Goal: Information Seeking & Learning: Learn about a topic

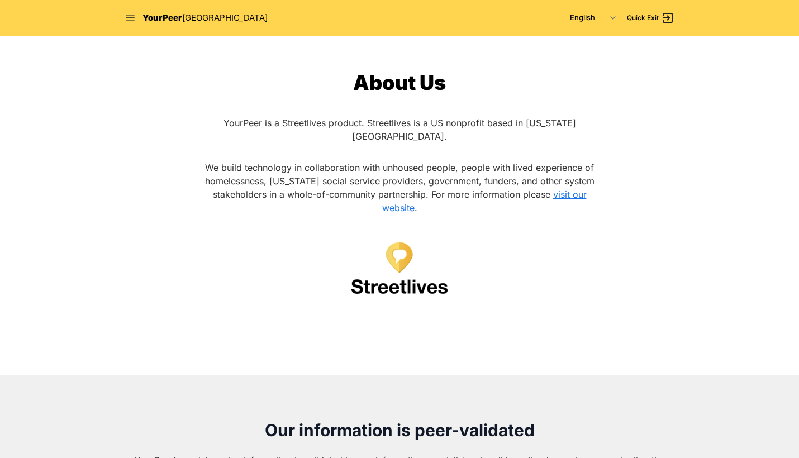
click at [136, 16] on div "YourPeer [GEOGRAPHIC_DATA]" at bounding box center [196, 18] width 143 height 13
click at [130, 20] on icon at bounding box center [130, 17] width 11 height 11
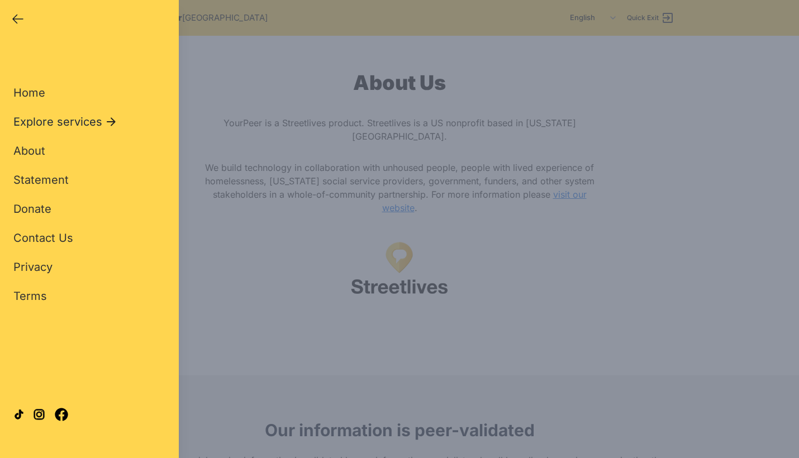
click at [49, 121] on span "Explore services" at bounding box center [57, 122] width 89 height 16
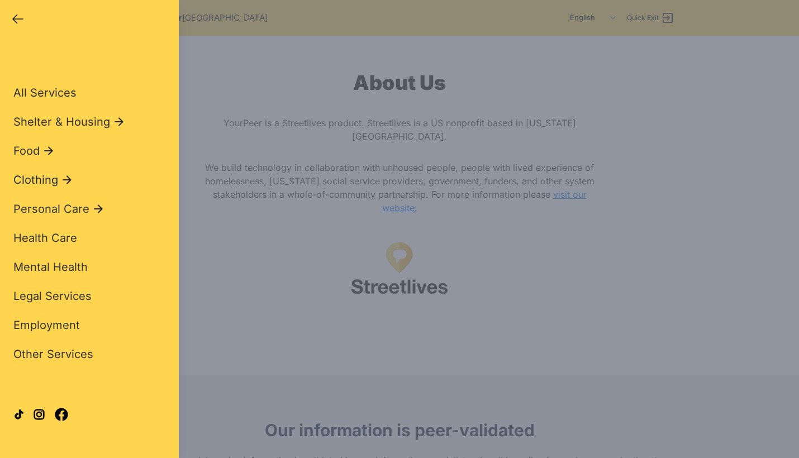
click at [33, 183] on span "Clothing" at bounding box center [35, 180] width 45 height 16
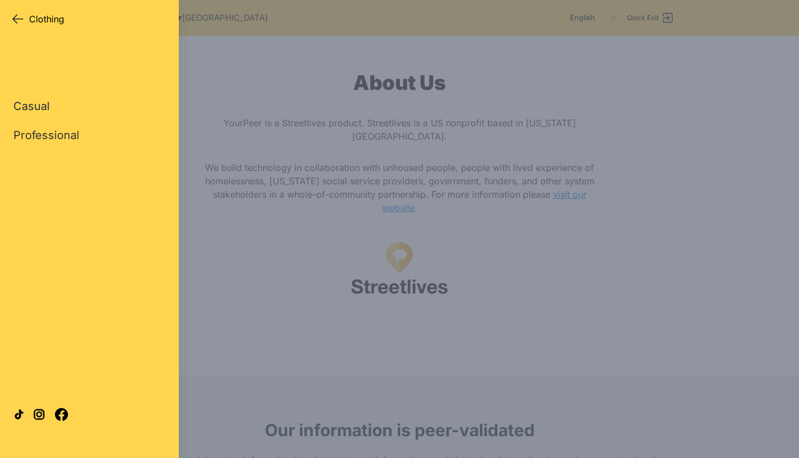
click at [38, 106] on link "Casual" at bounding box center [31, 106] width 36 height 16
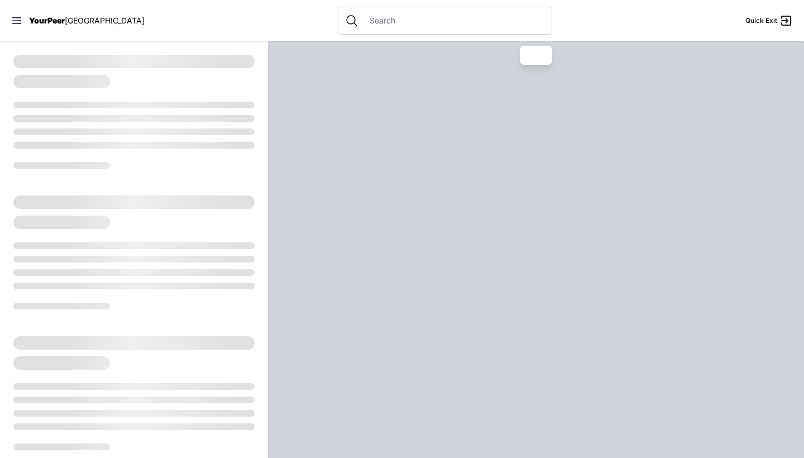
select select "recentlyUpdated"
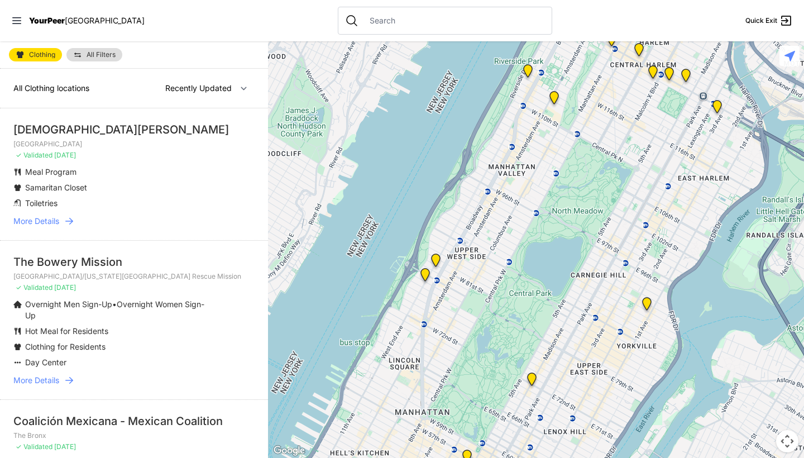
click at [95, 53] on span "All Filters" at bounding box center [101, 54] width 29 height 7
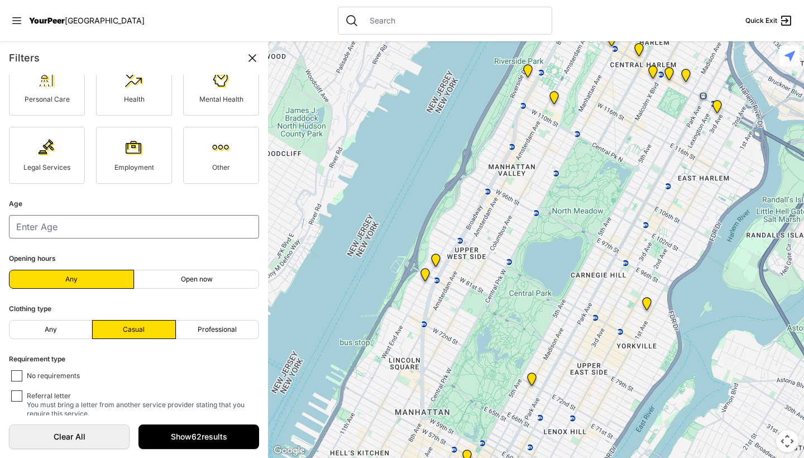
scroll to position [127, 0]
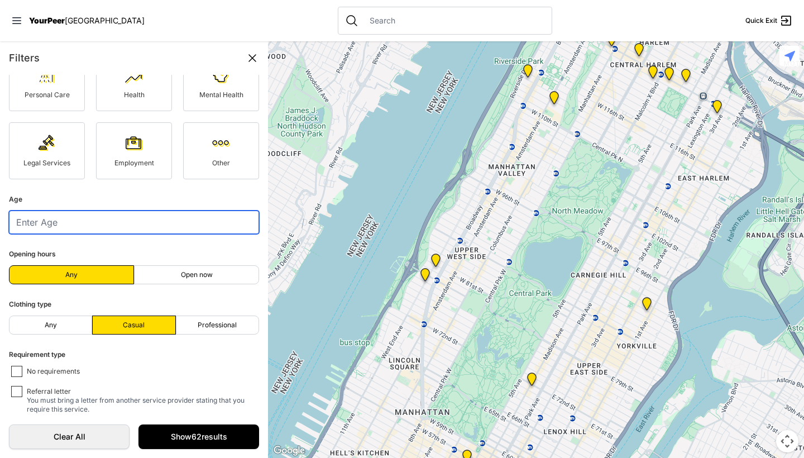
click at [131, 225] on input "number" at bounding box center [134, 222] width 250 height 23
type input "1"
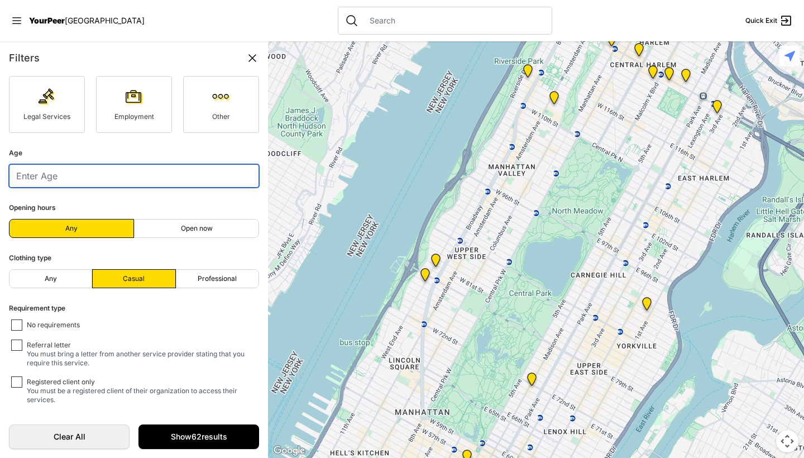
scroll to position [0, 0]
click at [207, 283] on label "Professional" at bounding box center [217, 278] width 83 height 19
click at [217, 279] on input "Professional" at bounding box center [217, 279] width 1 height 1
radio input "true"
select select "recentlyUpdated"
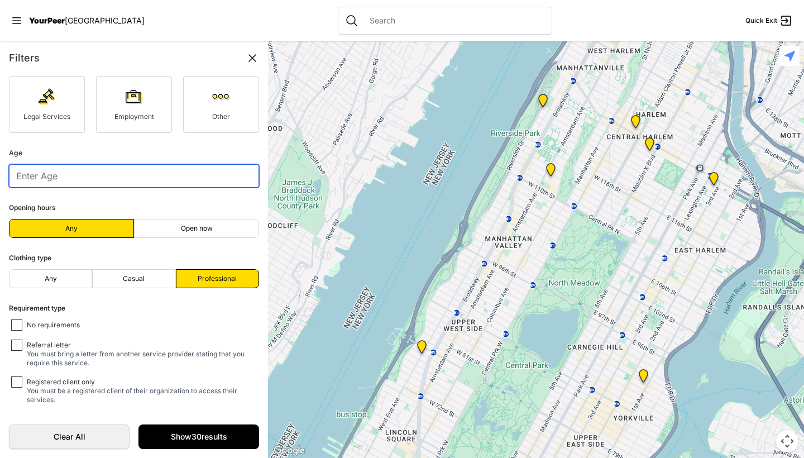
click at [116, 170] on input "number" at bounding box center [134, 175] width 250 height 23
click at [243, 175] on input "1" at bounding box center [134, 175] width 250 height 23
click at [243, 174] on input "4" at bounding box center [134, 175] width 250 height 23
click at [243, 175] on input "5" at bounding box center [134, 175] width 250 height 23
click at [243, 175] on input "6" at bounding box center [134, 175] width 250 height 23
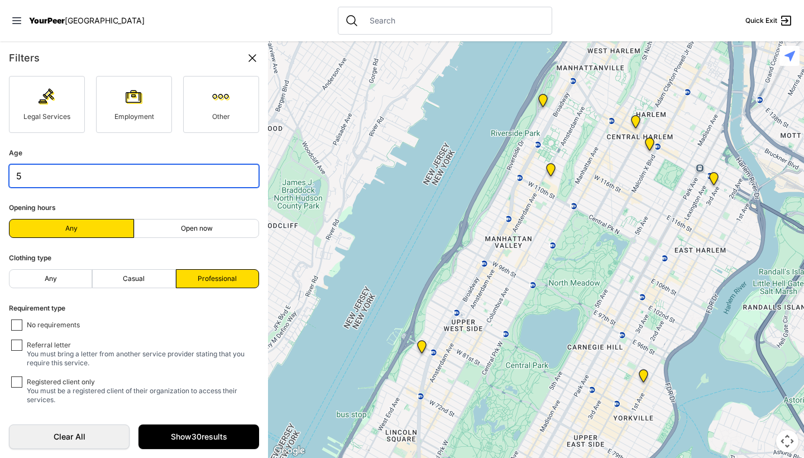
click at [242, 180] on input "5" at bounding box center [134, 175] width 250 height 23
click at [241, 175] on input "6" at bounding box center [134, 175] width 250 height 23
click at [246, 188] on form "Service type Shelter & Housing Food Clothing Personal Care Health Mental Health…" at bounding box center [134, 245] width 268 height 341
click at [243, 180] on input "5" at bounding box center [134, 175] width 250 height 23
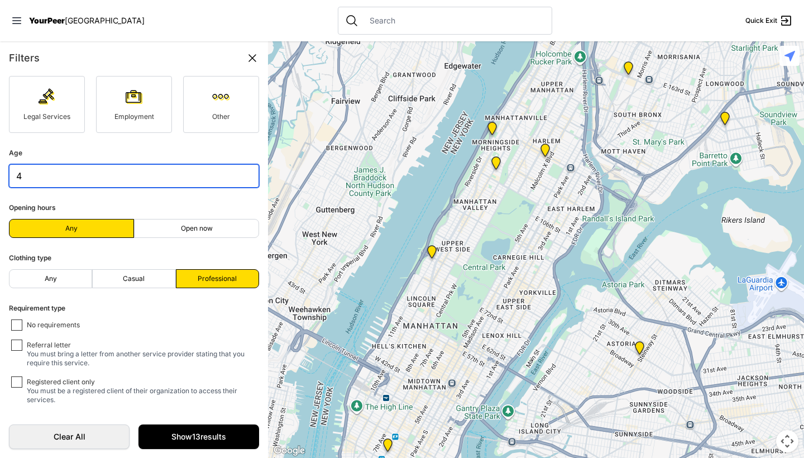
click at [243, 180] on input "4" at bounding box center [134, 175] width 250 height 23
click at [243, 180] on input "3" at bounding box center [134, 175] width 250 height 23
click at [243, 180] on input "2" at bounding box center [134, 175] width 250 height 23
type input "1"
click at [243, 180] on input "1" at bounding box center [134, 175] width 250 height 23
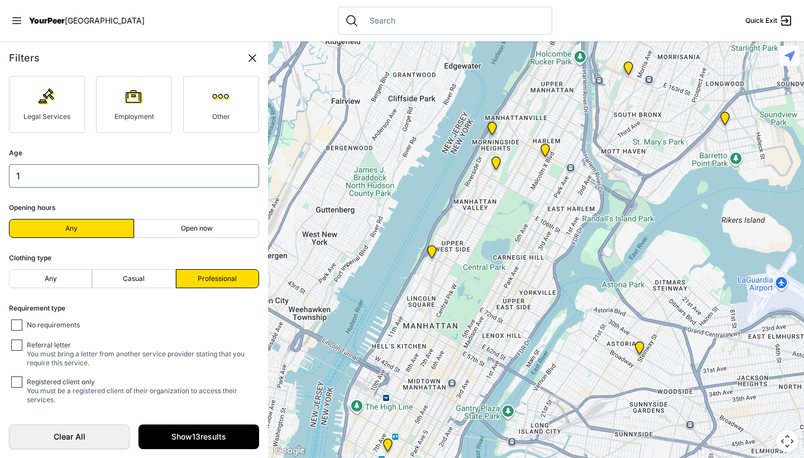
click at [20, 344] on input "Referral letter You must bring a letter from another service provider stating t…" at bounding box center [16, 345] width 11 height 11
checkbox input "true"
click at [15, 323] on input "No requirements" at bounding box center [16, 325] width 11 height 11
checkbox input "true"
click at [189, 425] on link "Show 11 results" at bounding box center [199, 437] width 121 height 25
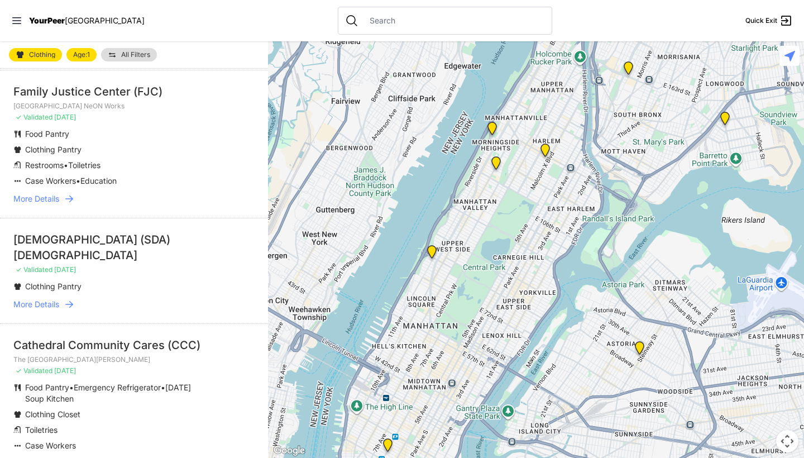
scroll to position [584, 0]
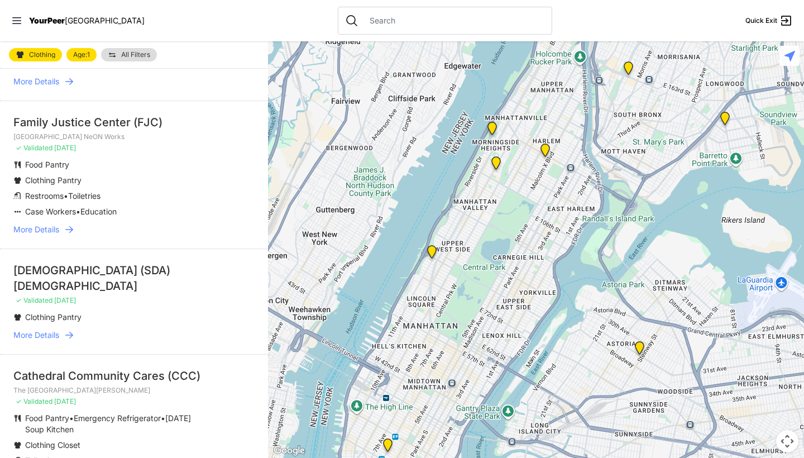
click at [43, 225] on span "More Details" at bounding box center [36, 229] width 46 height 11
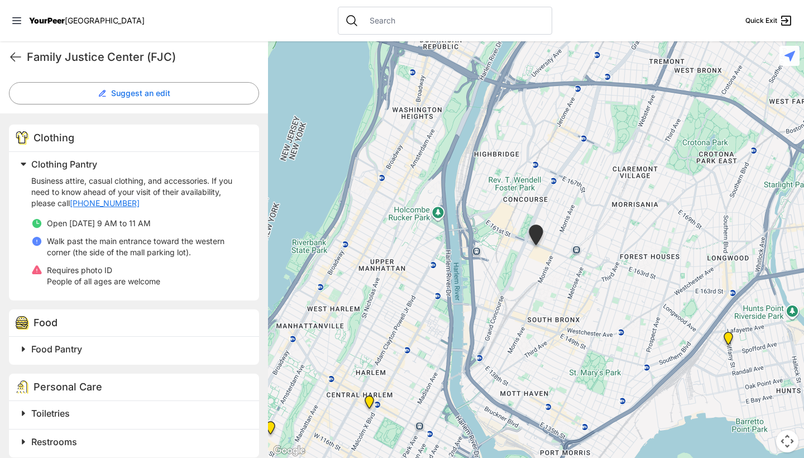
scroll to position [294, 0]
click at [21, 55] on icon at bounding box center [15, 56] width 13 height 13
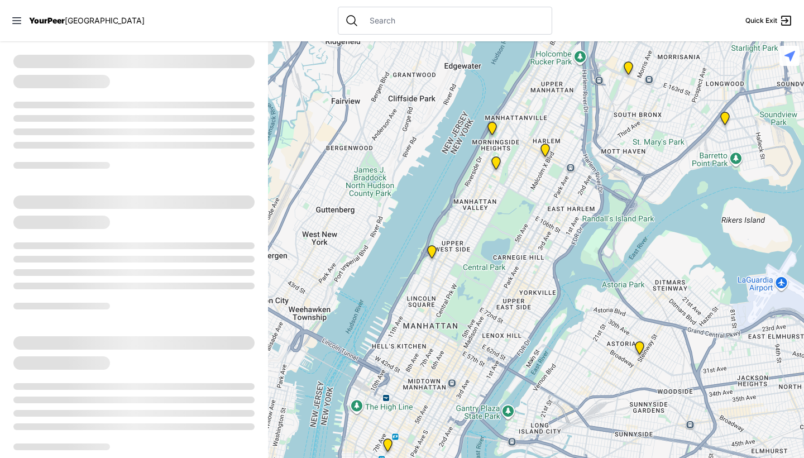
select select "recentlyUpdated"
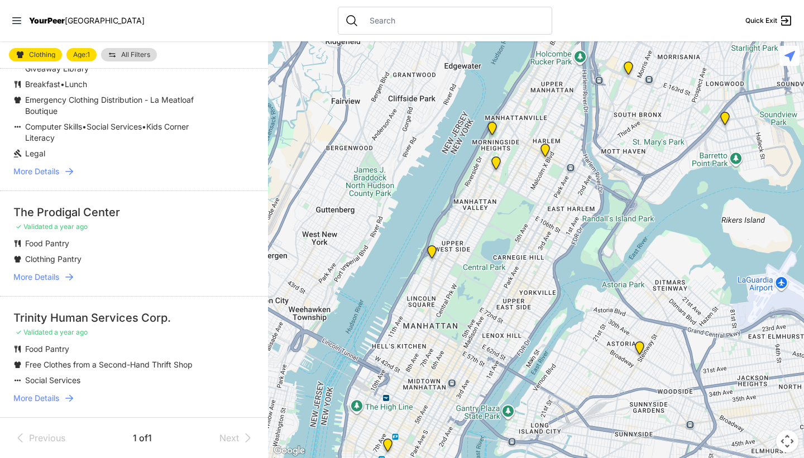
click at [45, 393] on span "More Details" at bounding box center [36, 398] width 46 height 11
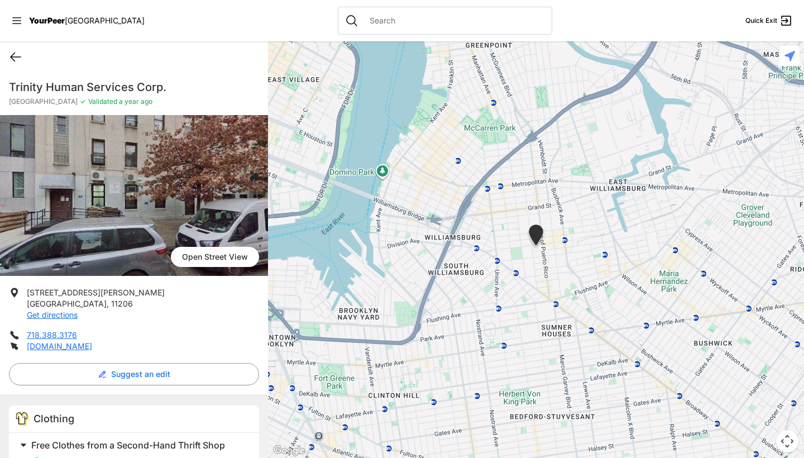
click at [13, 57] on icon at bounding box center [16, 57] width 10 height 8
select select "recentlyUpdated"
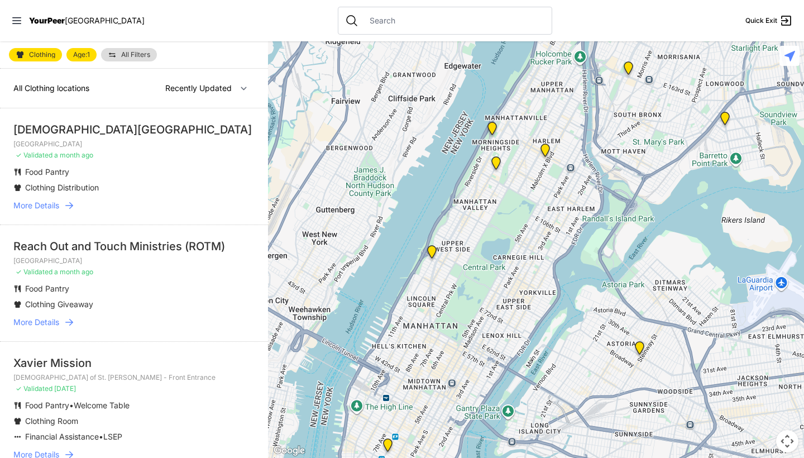
click at [59, 84] on span "All Clothing locations" at bounding box center [51, 87] width 76 height 9
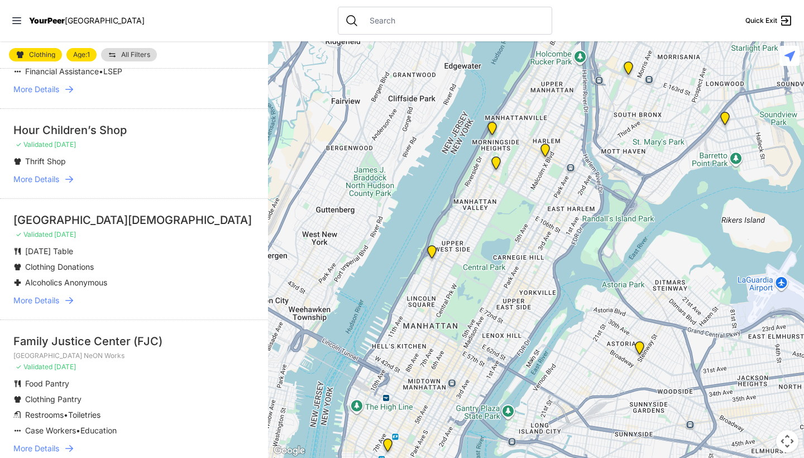
scroll to position [344, 0]
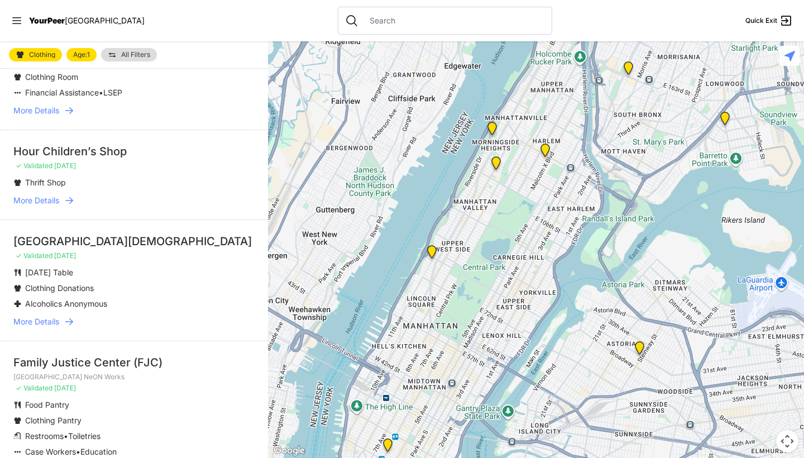
click at [51, 197] on span "More Details" at bounding box center [36, 200] width 46 height 11
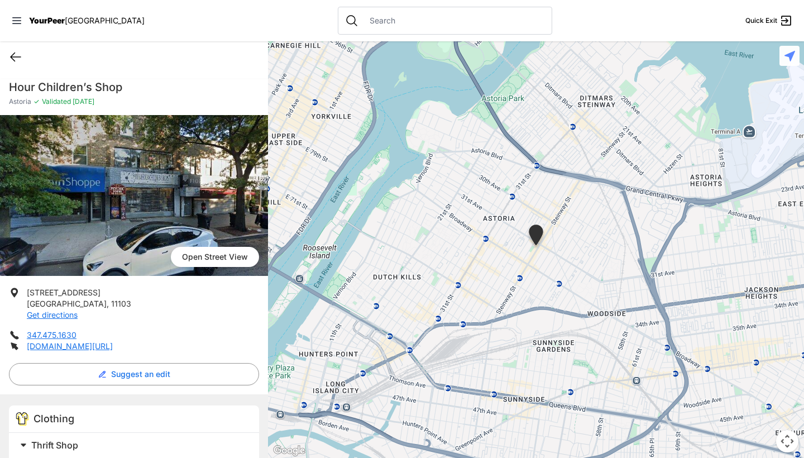
click at [12, 56] on icon at bounding box center [15, 56] width 13 height 13
select select "recentlyUpdated"
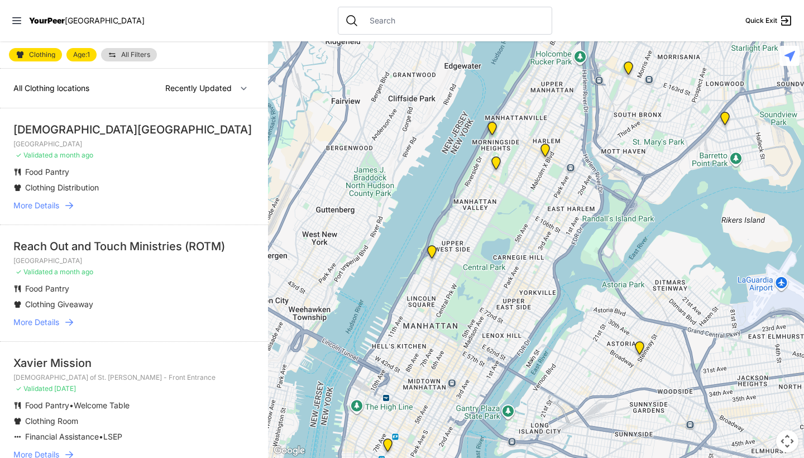
click at [363, 25] on input "text" at bounding box center [454, 20] width 182 height 11
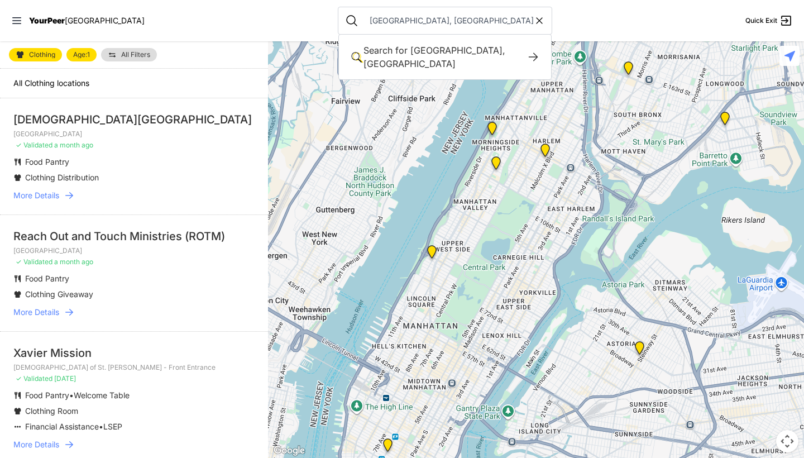
type input "[GEOGRAPHIC_DATA], [GEOGRAPHIC_DATA]"
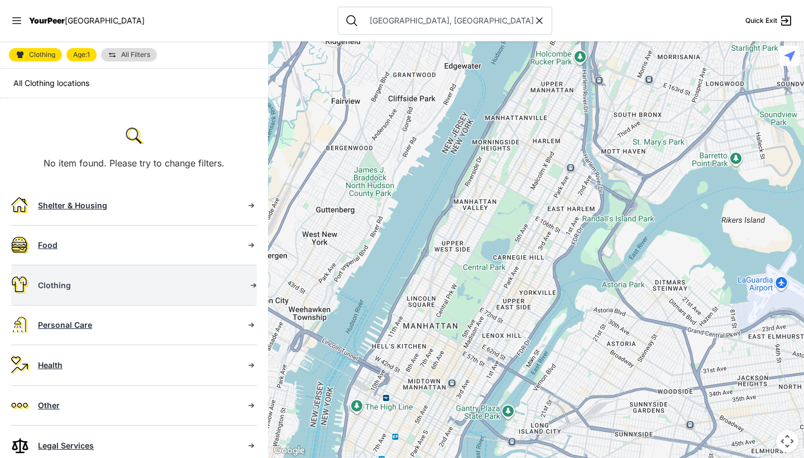
click at [59, 276] on link "Clothing" at bounding box center [134, 285] width 246 height 40
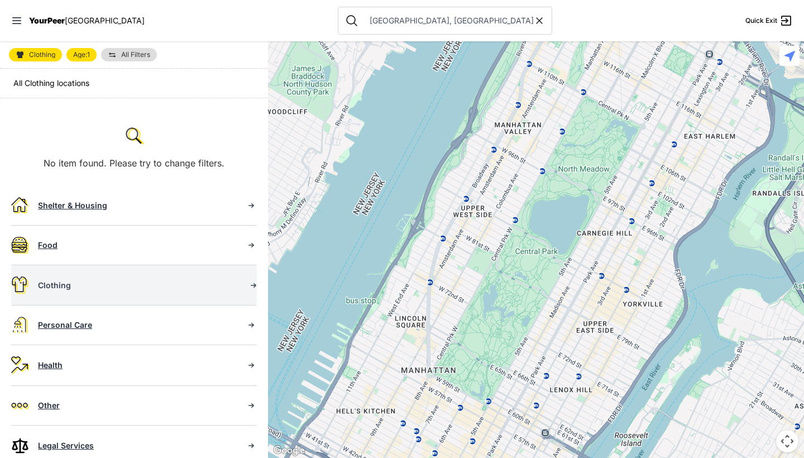
click at [251, 285] on icon at bounding box center [254, 285] width 6 height 4
click at [42, 287] on div "Clothing" at bounding box center [137, 285] width 199 height 11
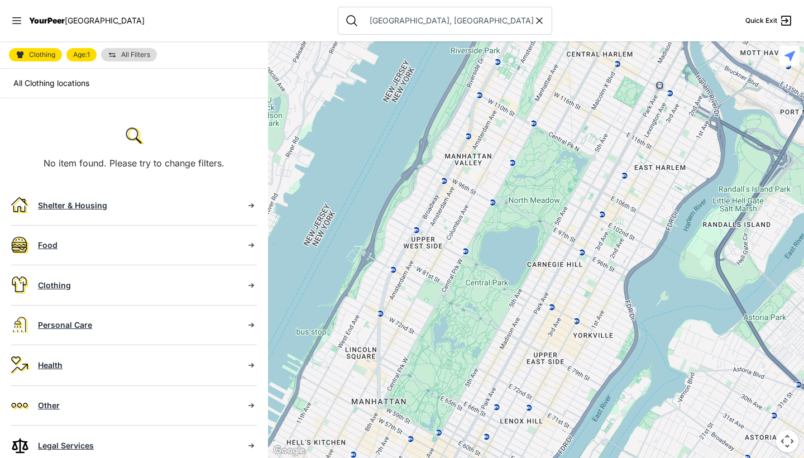
drag, startPoint x: 589, startPoint y: 276, endPoint x: 418, endPoint y: 416, distance: 219.9
click at [418, 416] on div at bounding box center [536, 249] width 536 height 417
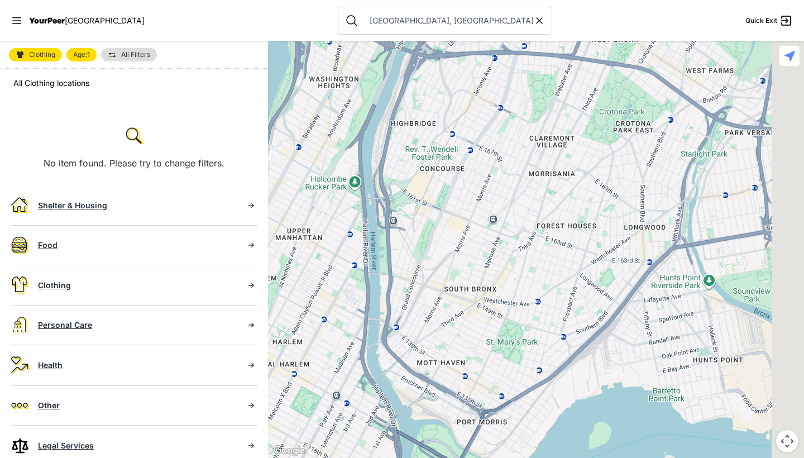
drag, startPoint x: 614, startPoint y: 271, endPoint x: 379, endPoint y: 457, distance: 300.3
click at [379, 457] on div at bounding box center [536, 249] width 536 height 417
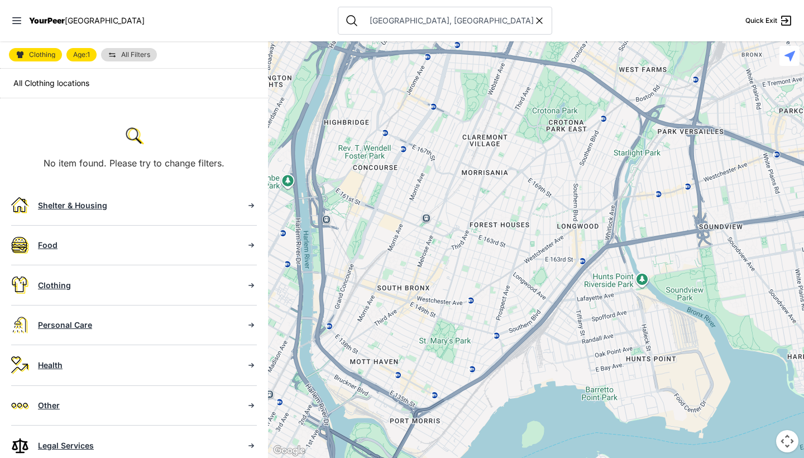
click at [414, 285] on div at bounding box center [536, 249] width 536 height 417
click at [519, 225] on div "[GEOGRAPHIC_DATA] View on Google Maps" at bounding box center [536, 249] width 536 height 417
click at [12, 21] on icon at bounding box center [16, 20] width 9 height 7
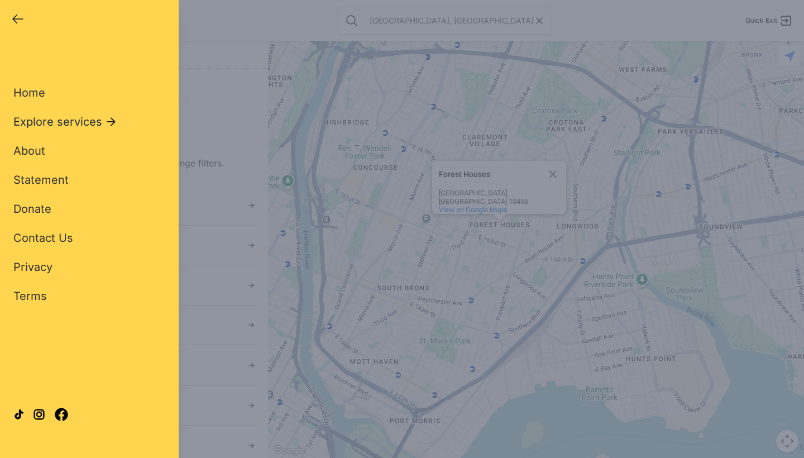
click at [58, 118] on span "Explore services" at bounding box center [57, 122] width 89 height 16
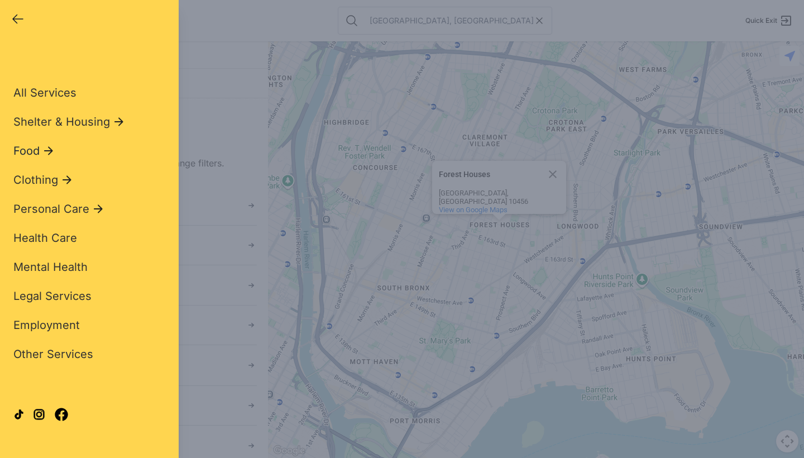
click at [36, 154] on span "Food" at bounding box center [26, 151] width 26 height 16
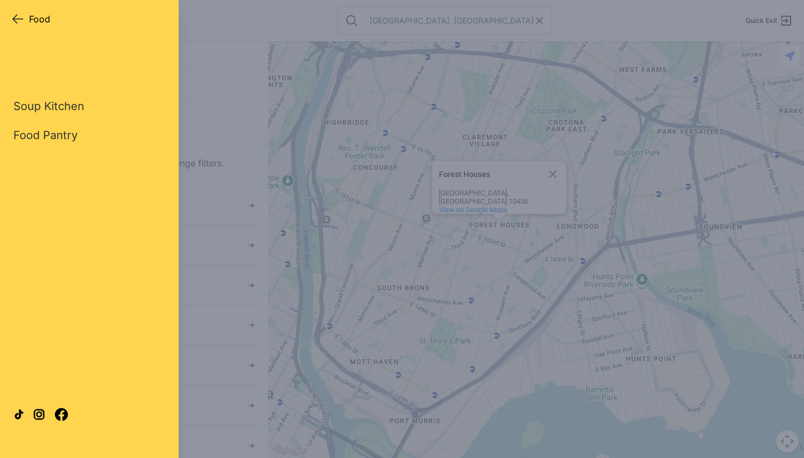
click at [15, 15] on icon "button" at bounding box center [17, 18] width 13 height 13
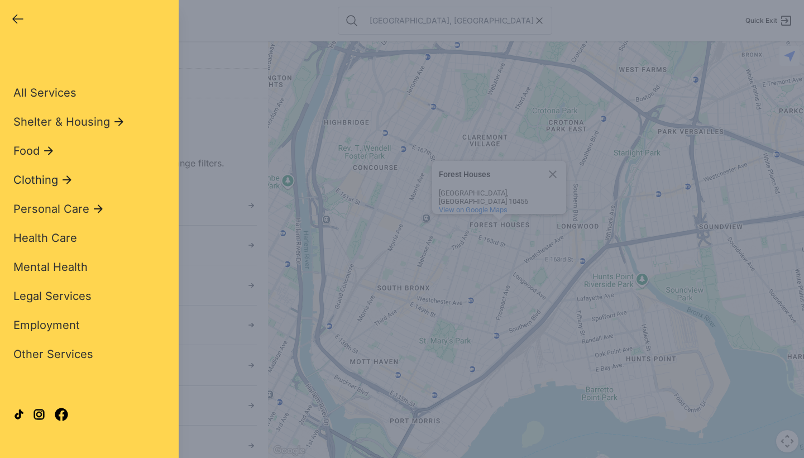
click at [31, 178] on span "Clothing" at bounding box center [35, 180] width 45 height 16
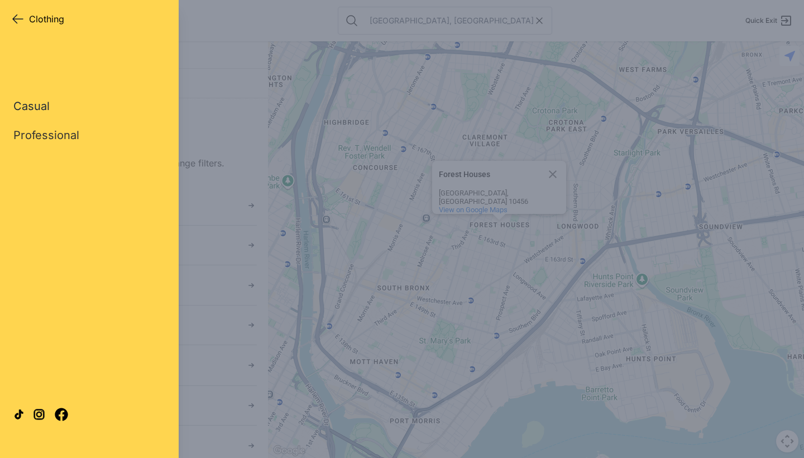
click at [34, 111] on link "Casual" at bounding box center [31, 106] width 36 height 16
click at [35, 110] on link "Casual" at bounding box center [31, 106] width 36 height 16
select select "recentlyUpdated"
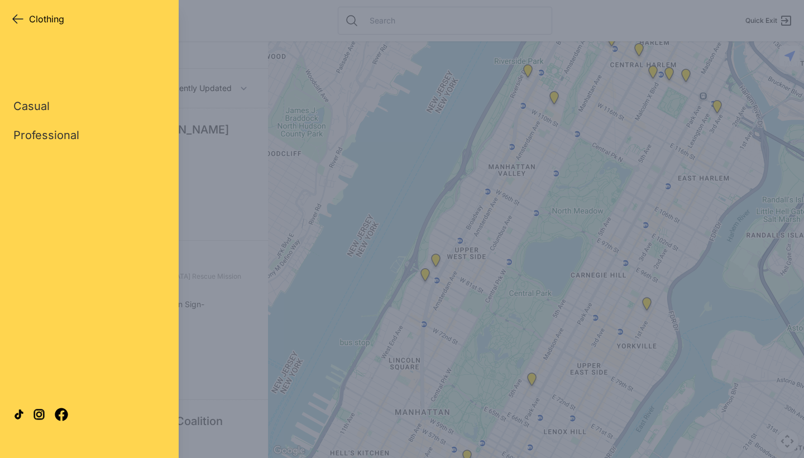
click at [232, 45] on div "Close panel Clothing Clothing Quick Exit Single Adult Families Soup Kitchen Foo…" at bounding box center [402, 229] width 804 height 458
click at [27, 111] on link "Casual" at bounding box center [31, 106] width 36 height 16
click at [28, 108] on link "Casual" at bounding box center [31, 106] width 36 height 16
click at [37, 107] on link "Casual" at bounding box center [31, 106] width 36 height 16
click at [15, 22] on icon "button" at bounding box center [17, 18] width 13 height 13
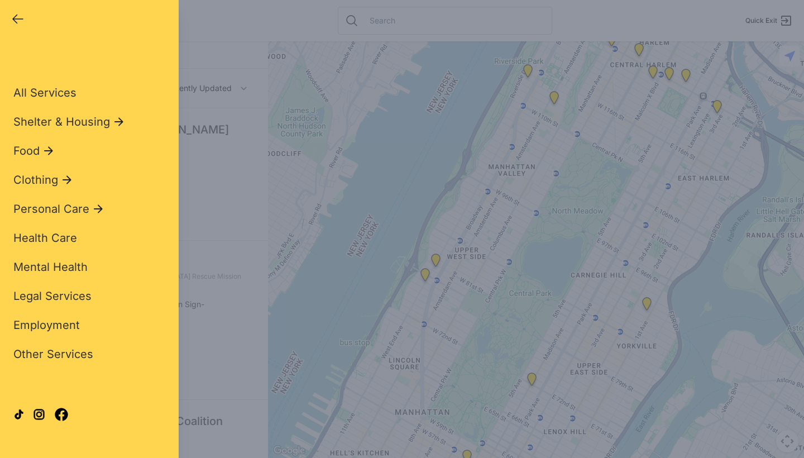
click at [12, 17] on icon "button" at bounding box center [17, 18] width 13 height 13
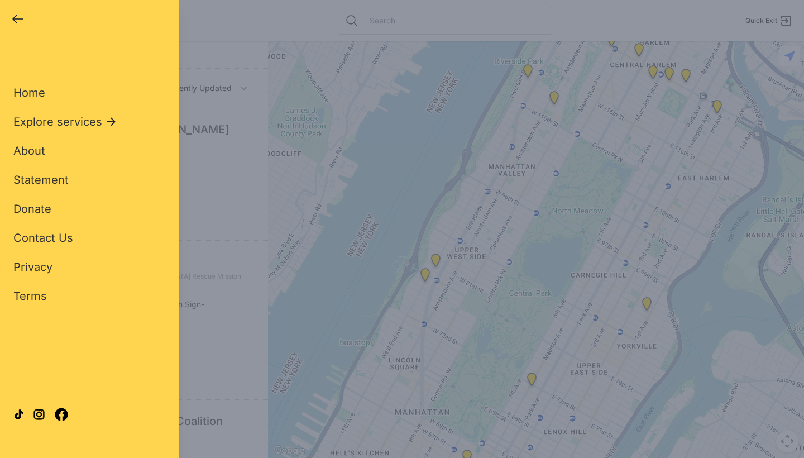
click at [17, 23] on icon "button" at bounding box center [18, 19] width 10 height 8
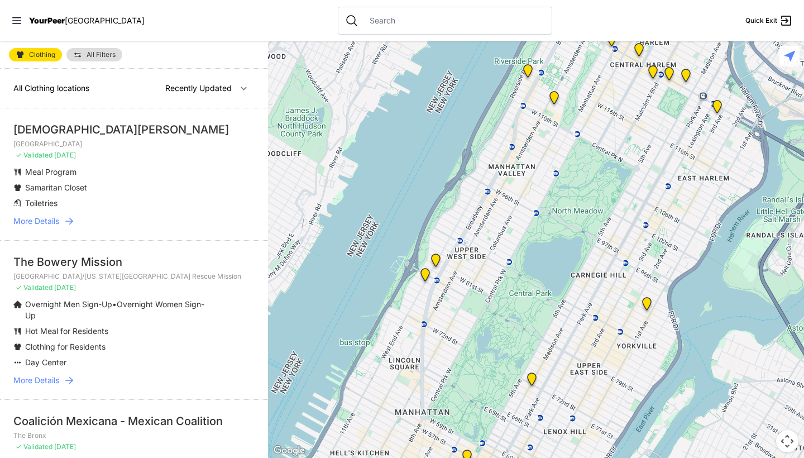
click at [92, 51] on link "All Filters" at bounding box center [94, 54] width 56 height 13
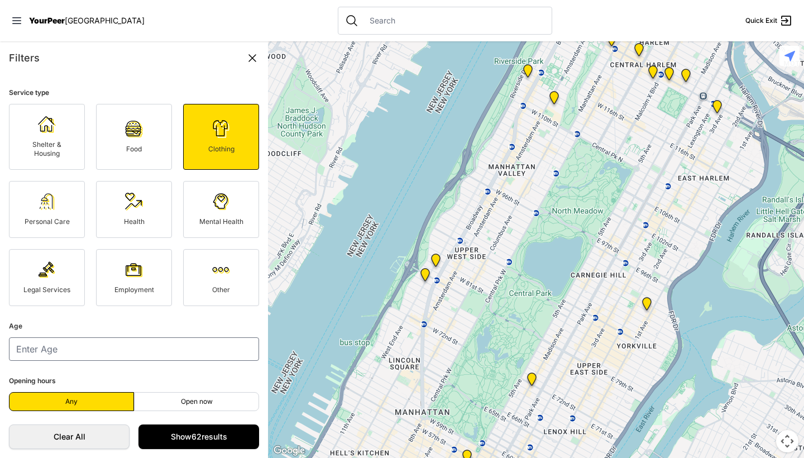
click at [254, 58] on icon at bounding box center [252, 57] width 13 height 13
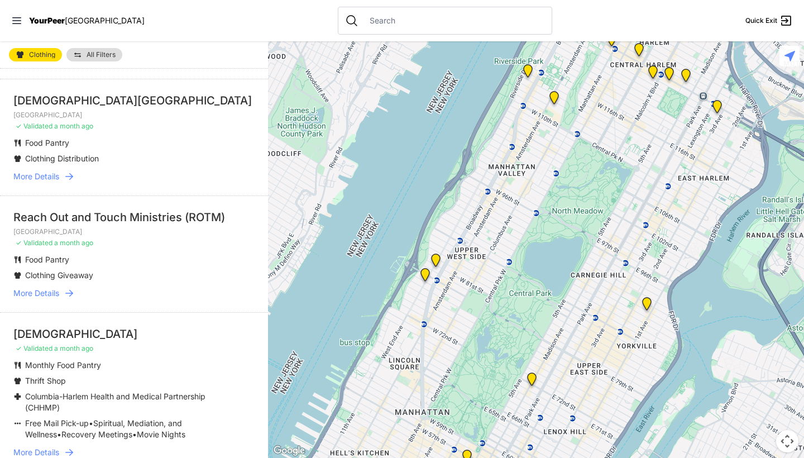
scroll to position [1339, 0]
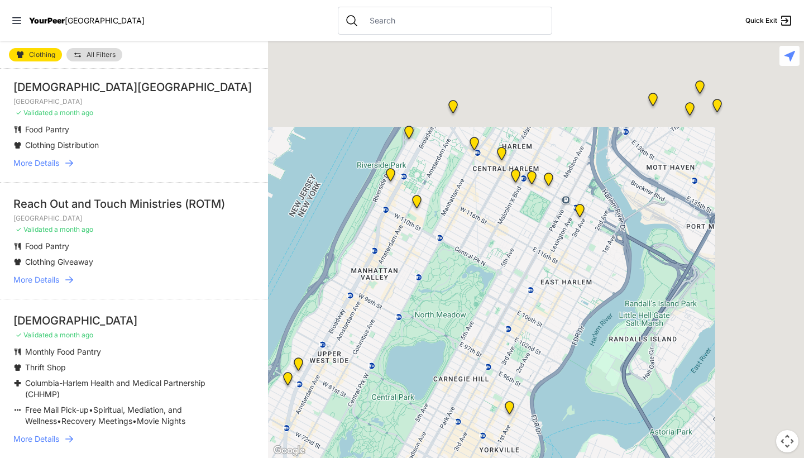
drag, startPoint x: 641, startPoint y: 229, endPoint x: 422, endPoint y: 412, distance: 285.5
click at [422, 413] on div at bounding box center [536, 249] width 536 height 417
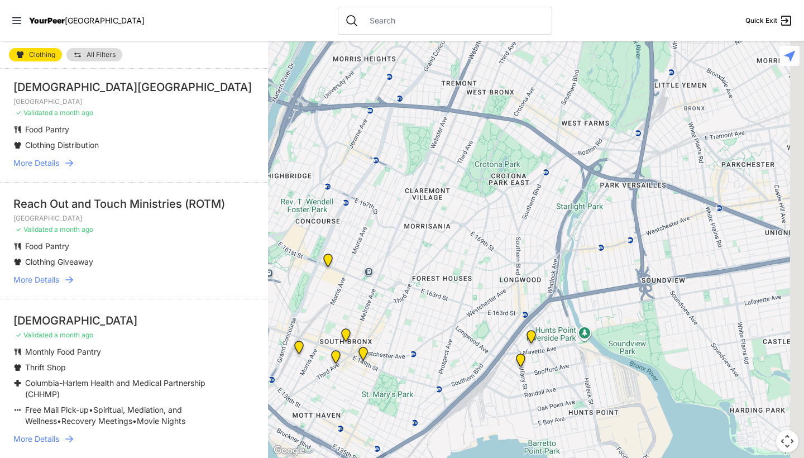
drag, startPoint x: 554, startPoint y: 289, endPoint x: 285, endPoint y: 451, distance: 314.0
click at [285, 451] on div "Keyboard shortcuts Map Data Map data ©2025 Google Map data ©2025 Google 500 m C…" at bounding box center [536, 249] width 536 height 417
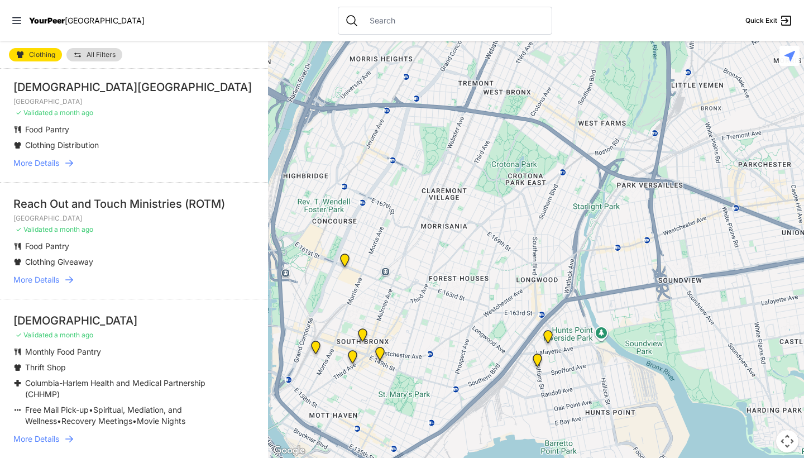
drag, startPoint x: 377, startPoint y: 369, endPoint x: 402, endPoint y: 371, distance: 24.6
click at [402, 371] on div at bounding box center [536, 249] width 536 height 417
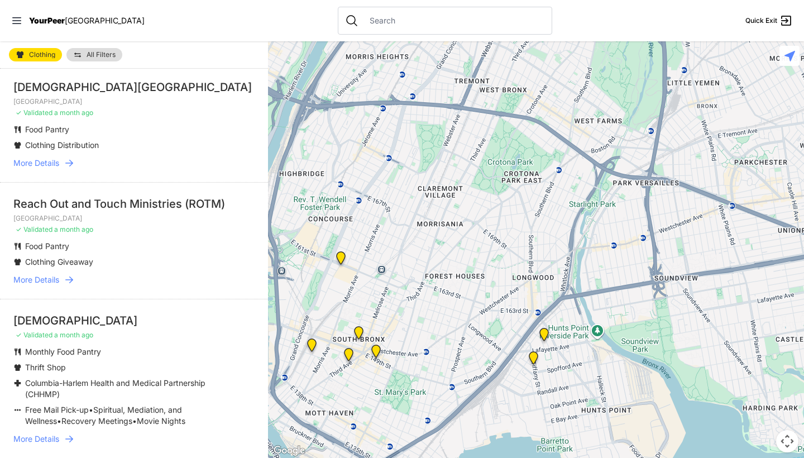
click at [544, 335] on img "Living Room 24-Hour Drop-In Center" at bounding box center [544, 337] width 14 height 18
click at [543, 333] on img "Living Room 24-Hour Drop-In Center" at bounding box center [544, 337] width 14 height 18
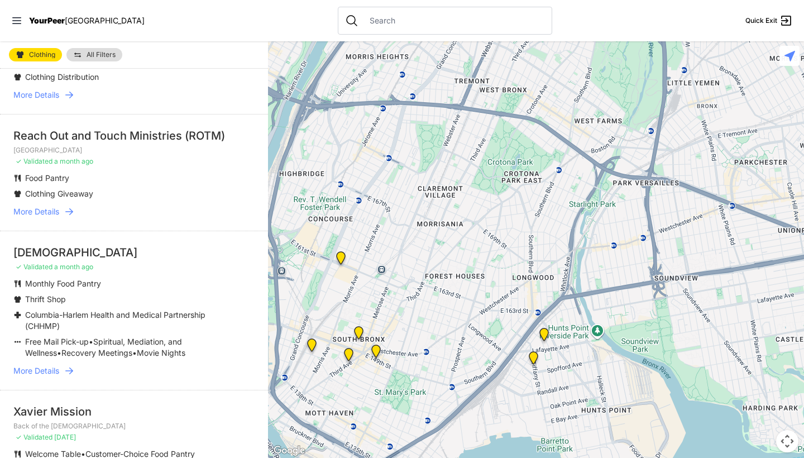
scroll to position [1416, 0]
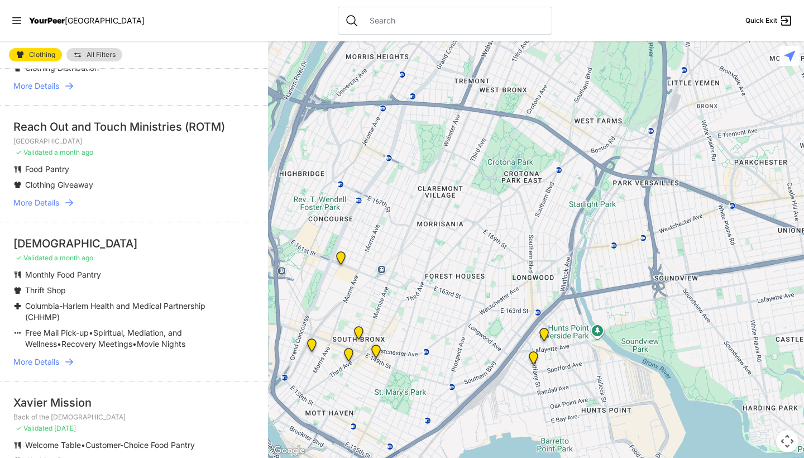
click at [49, 363] on span "More Details" at bounding box center [36, 361] width 46 height 11
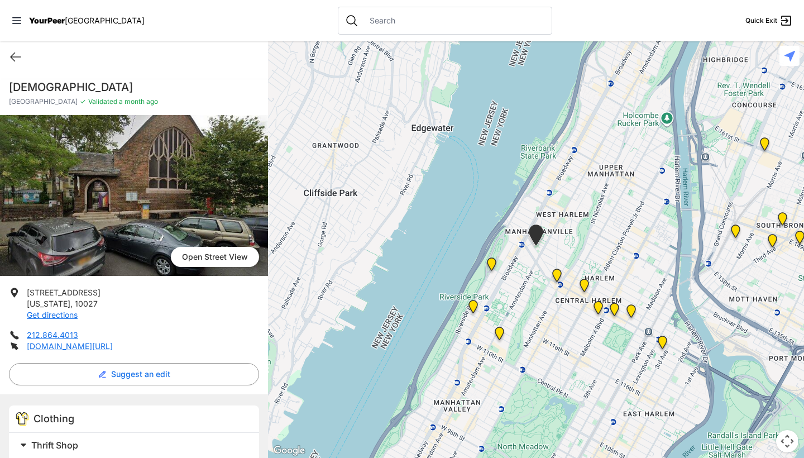
click at [7, 52] on div "Quick Exit" at bounding box center [134, 56] width 268 height 31
click at [15, 56] on icon at bounding box center [15, 56] width 13 height 13
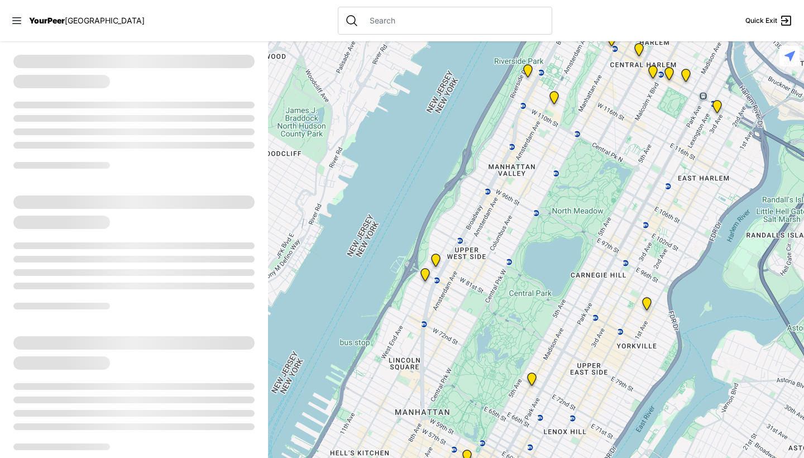
select select "recentlyUpdated"
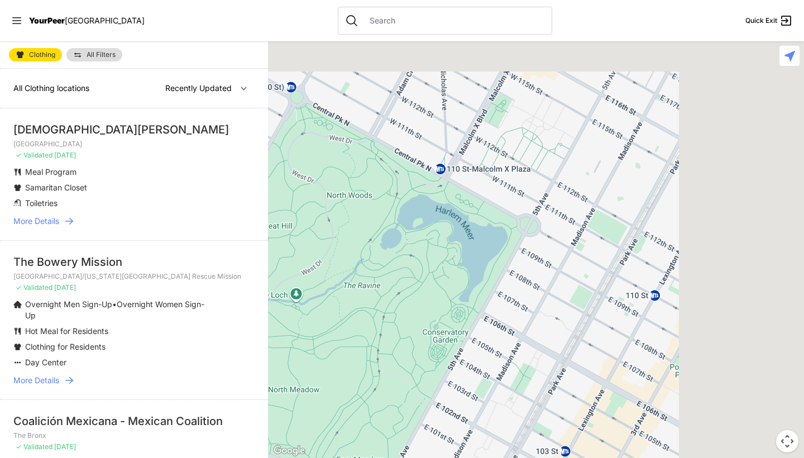
drag, startPoint x: 665, startPoint y: 189, endPoint x: 400, endPoint y: 376, distance: 324.7
click at [400, 376] on div at bounding box center [536, 249] width 536 height 417
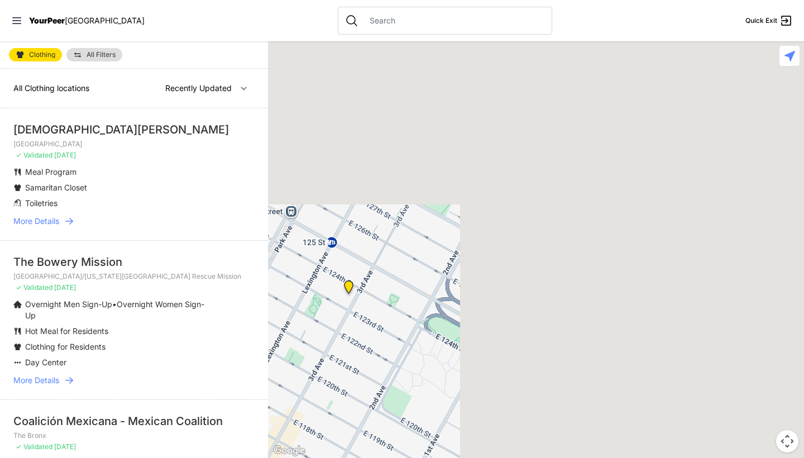
drag, startPoint x: 624, startPoint y: 237, endPoint x: 194, endPoint y: 457, distance: 483.1
click at [194, 457] on main "Clothing All Filters All Clothing locations Nearby Recently Updated Most Servic…" at bounding box center [402, 249] width 804 height 417
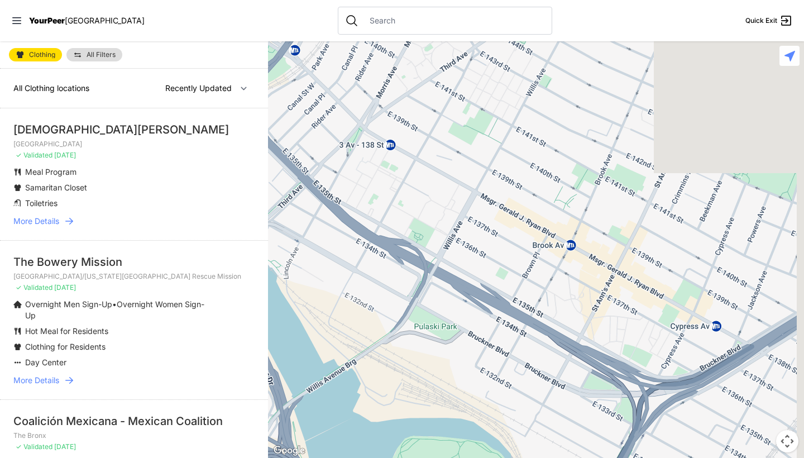
drag, startPoint x: 585, startPoint y: 244, endPoint x: 331, endPoint y: 402, distance: 298.5
click at [331, 402] on div at bounding box center [536, 249] width 536 height 417
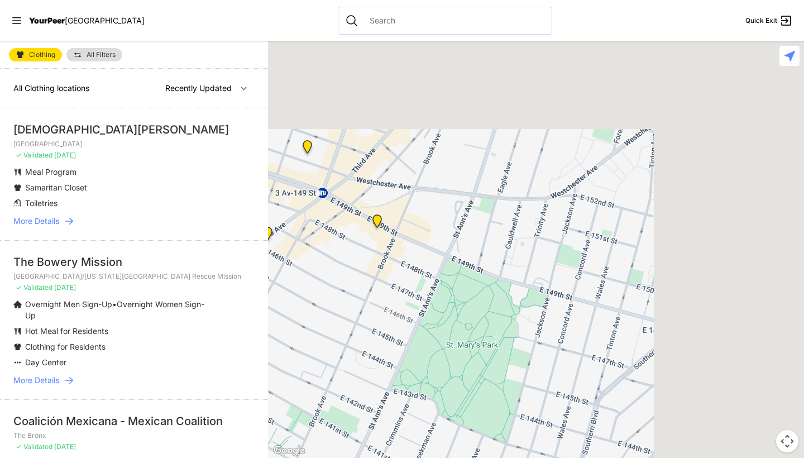
drag, startPoint x: 533, startPoint y: 289, endPoint x: 295, endPoint y: 457, distance: 291.5
click at [295, 457] on div "Keyboard shortcuts Map Data Map data ©2025 Google Map data ©2025 Google 100 m C…" at bounding box center [536, 249] width 536 height 417
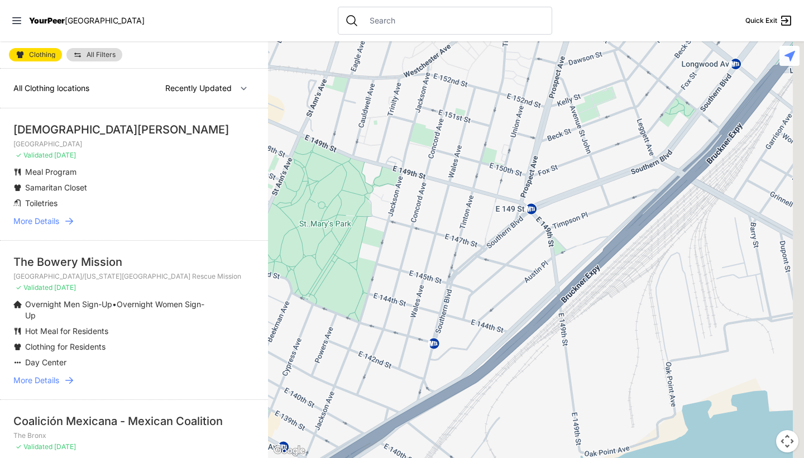
drag, startPoint x: 484, startPoint y: 340, endPoint x: 412, endPoint y: 212, distance: 146.8
click at [412, 212] on div at bounding box center [536, 249] width 536 height 417
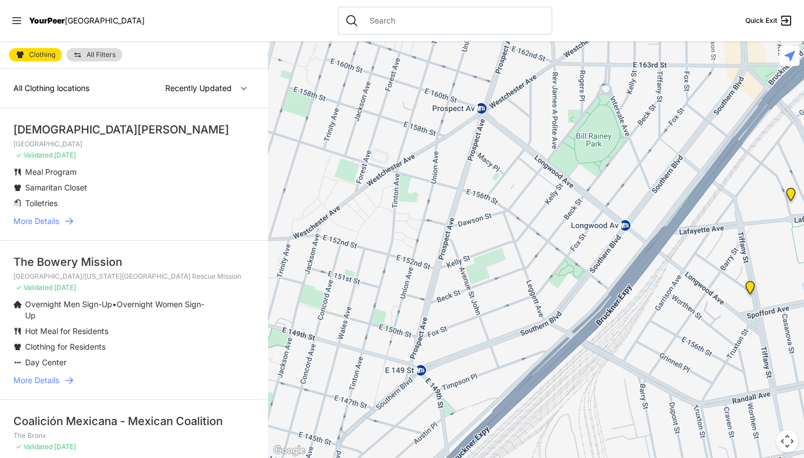
drag, startPoint x: 568, startPoint y: 164, endPoint x: 447, endPoint y: 330, distance: 205.1
click at [447, 330] on div at bounding box center [536, 249] width 536 height 417
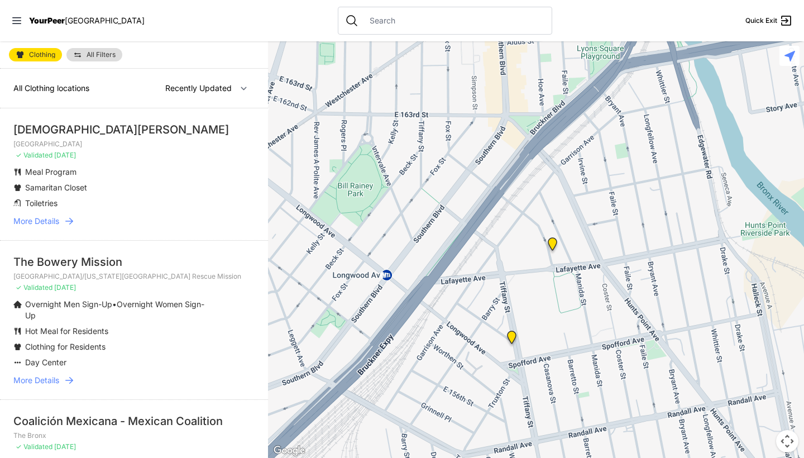
drag, startPoint x: 604, startPoint y: 286, endPoint x: 380, endPoint y: 323, distance: 226.5
click at [380, 323] on div at bounding box center [536, 249] width 536 height 417
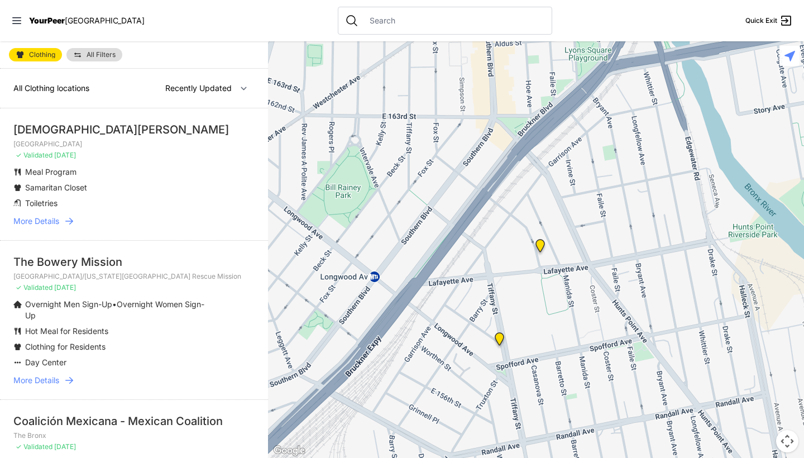
click at [502, 337] on img at bounding box center [500, 341] width 14 height 18
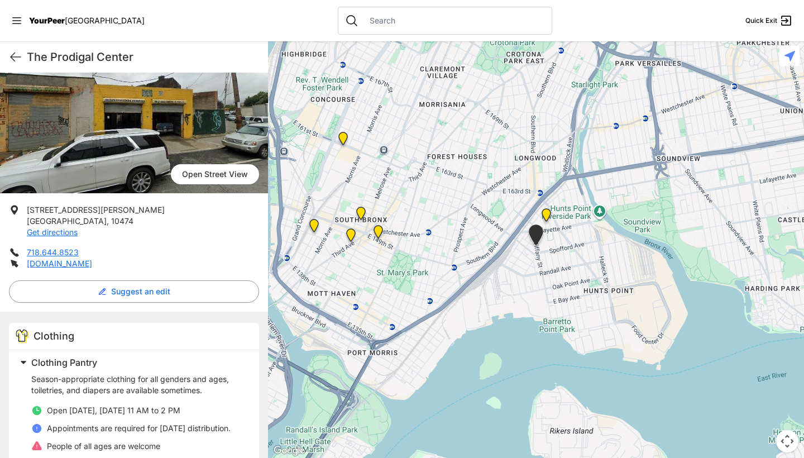
scroll to position [50, 0]
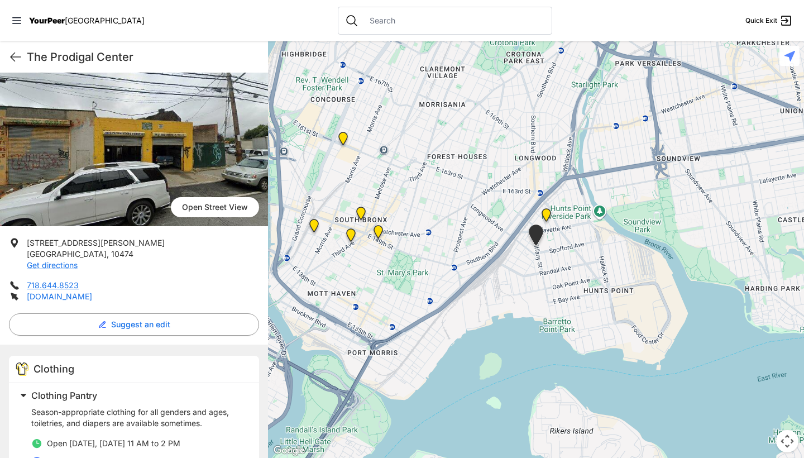
click at [78, 298] on link "[DOMAIN_NAME]" at bounding box center [59, 296] width 65 height 9
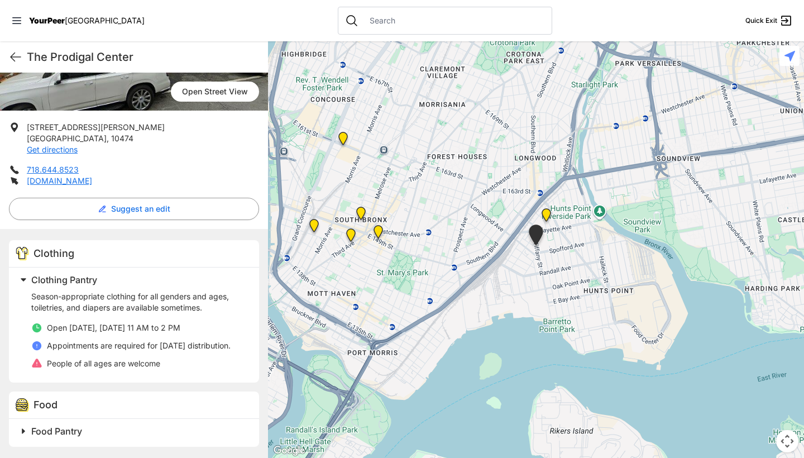
scroll to position [0, 0]
click at [545, 211] on img "Living Room 24-Hour Drop-In Center" at bounding box center [547, 217] width 14 height 18
click at [544, 213] on img "Living Room 24-Hour Drop-In Center" at bounding box center [547, 217] width 14 height 18
click at [550, 212] on img "Living Room 24-Hour Drop-In Center" at bounding box center [547, 217] width 14 height 18
click at [550, 213] on img "Living Room 24-Hour Drop-In Center" at bounding box center [547, 217] width 14 height 18
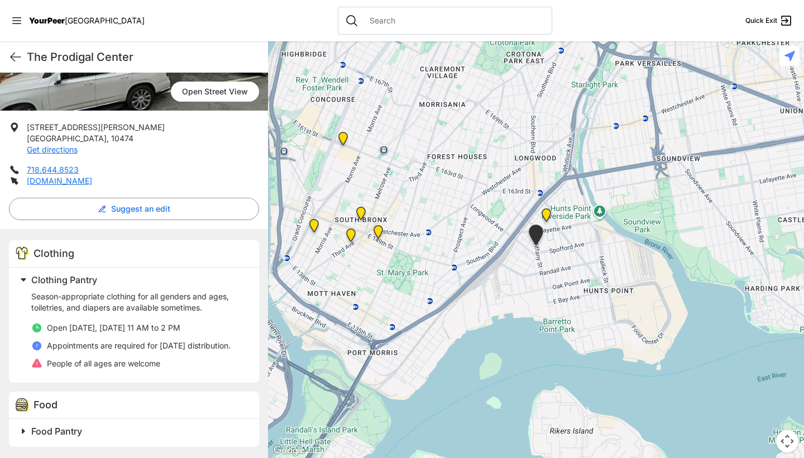
click at [550, 213] on img "Living Room 24-Hour Drop-In Center" at bounding box center [547, 217] width 14 height 18
click at [2, 60] on div "The Prodigal Center Quick Exit" at bounding box center [134, 56] width 268 height 31
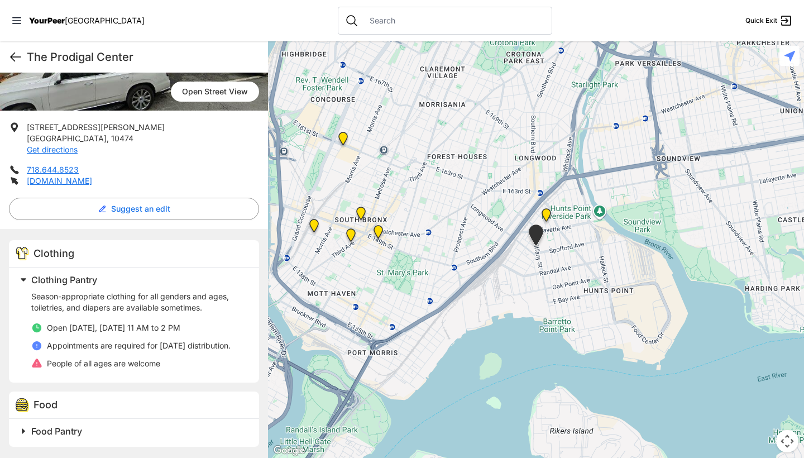
click at [14, 59] on icon at bounding box center [15, 56] width 13 height 13
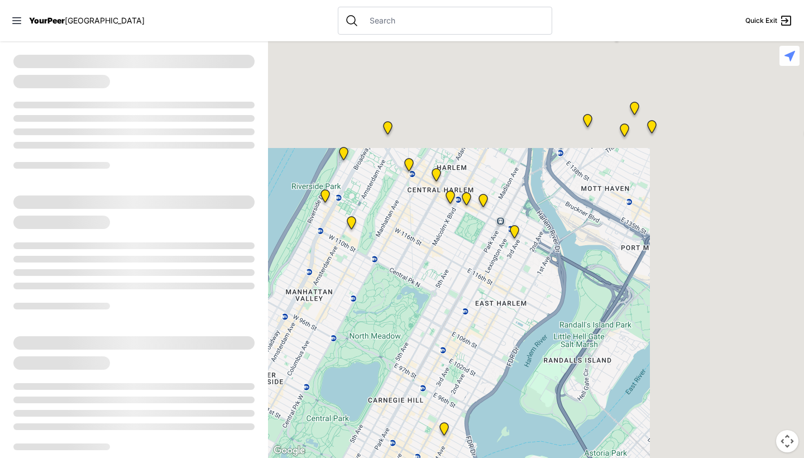
drag, startPoint x: 674, startPoint y: 199, endPoint x: 304, endPoint y: 433, distance: 437.6
click at [304, 433] on div at bounding box center [536, 249] width 536 height 417
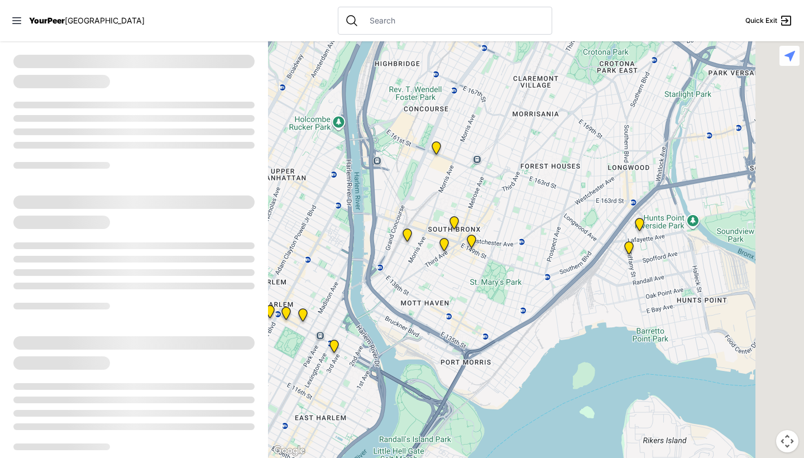
select select "recentlyUpdated"
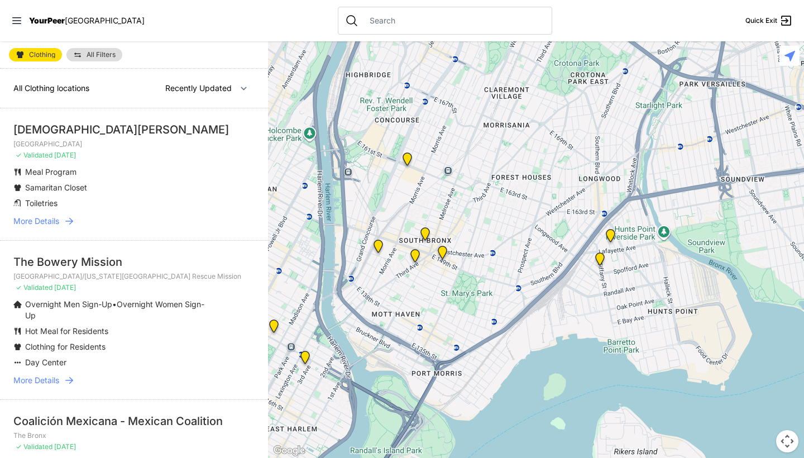
click at [611, 235] on img "Living Room 24-Hour Drop-In Center" at bounding box center [611, 238] width 14 height 18
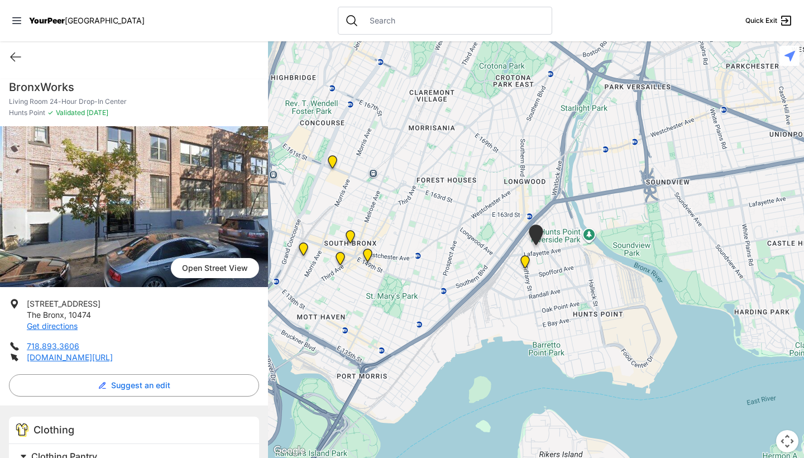
click at [350, 235] on img "The Bronx" at bounding box center [351, 239] width 14 height 18
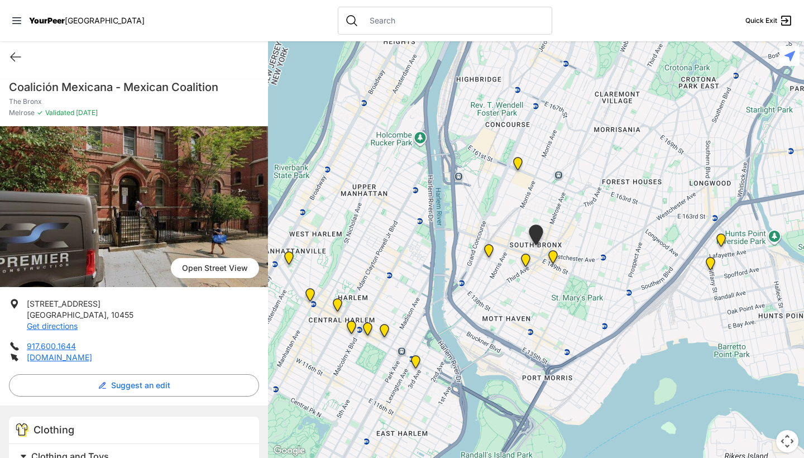
click at [557, 259] on img "The Bronx Pride Center" at bounding box center [553, 259] width 14 height 18
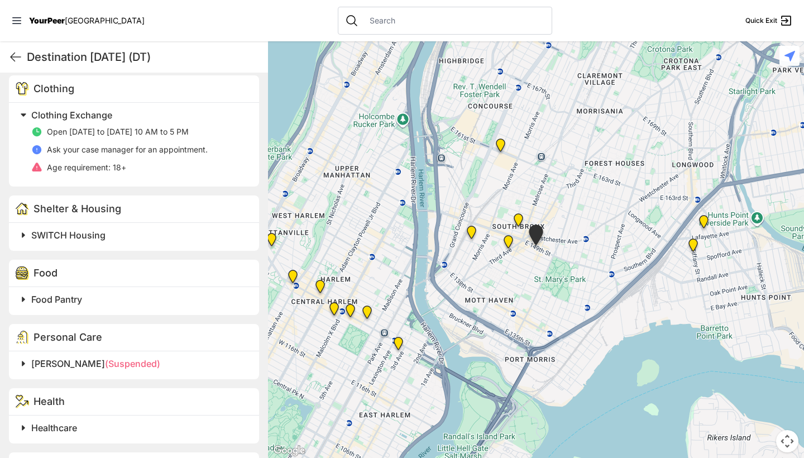
scroll to position [346, 0]
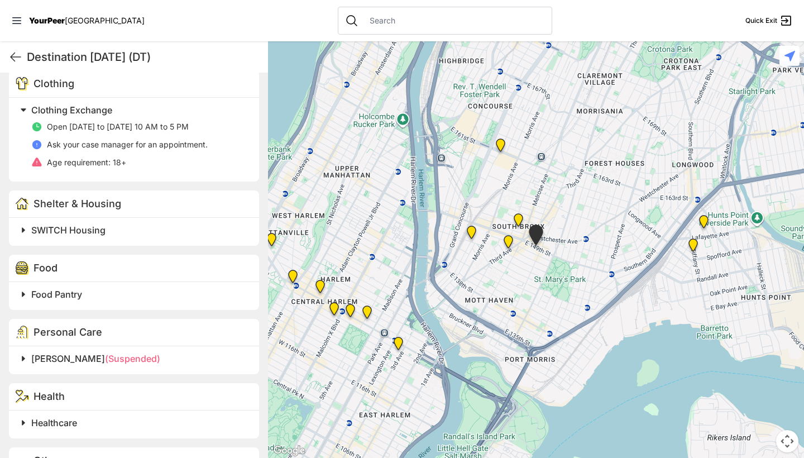
click at [82, 291] on span "Food Pantry" at bounding box center [56, 294] width 51 height 11
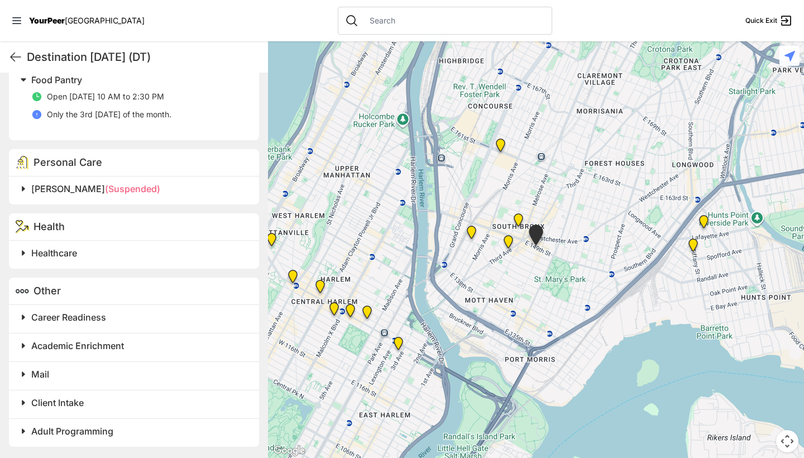
click at [88, 318] on span "Career Readiness" at bounding box center [68, 317] width 75 height 11
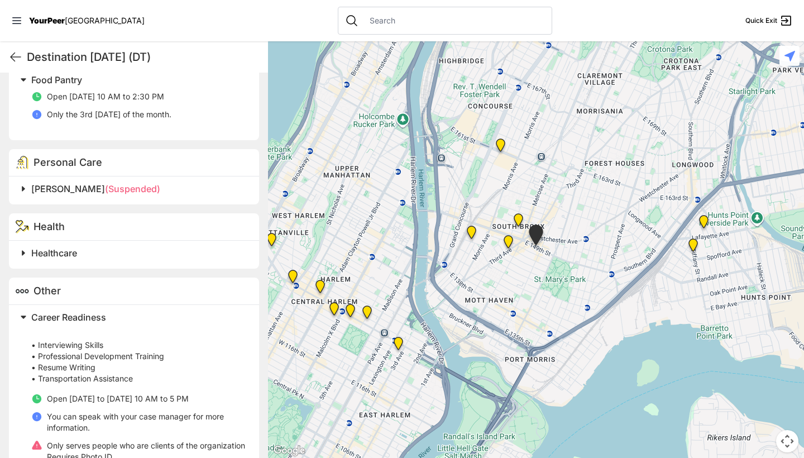
click at [88, 317] on span "Career Readiness" at bounding box center [68, 317] width 75 height 11
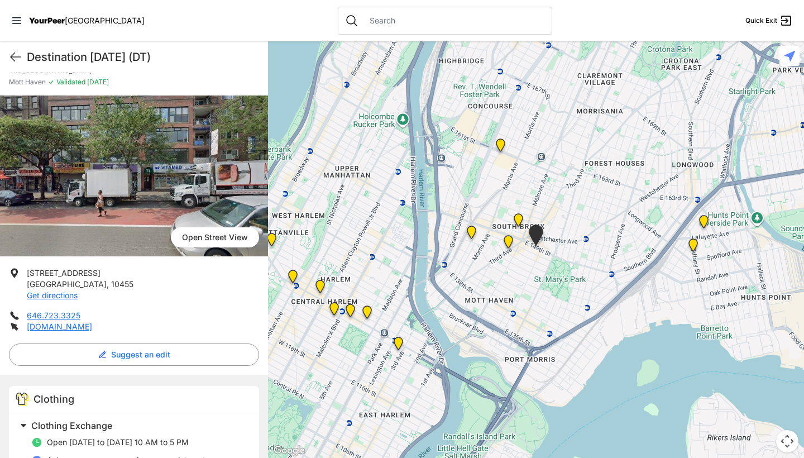
scroll to position [39, 0]
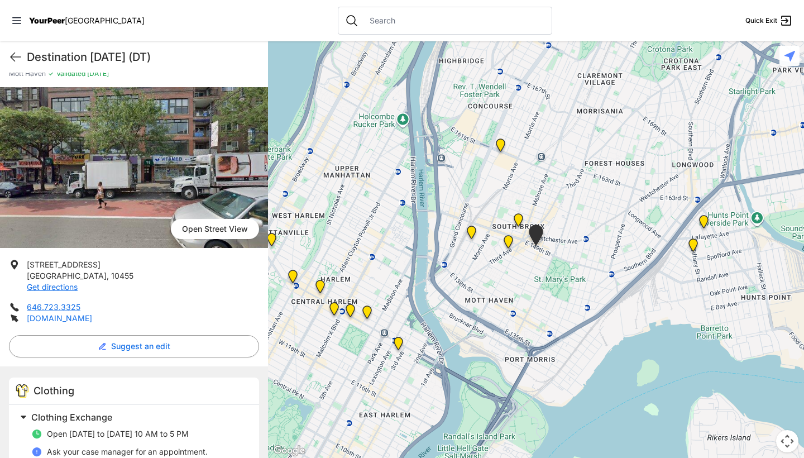
click at [63, 316] on link "[DOMAIN_NAME]" at bounding box center [59, 317] width 65 height 9
click at [9, 55] on icon at bounding box center [15, 56] width 13 height 13
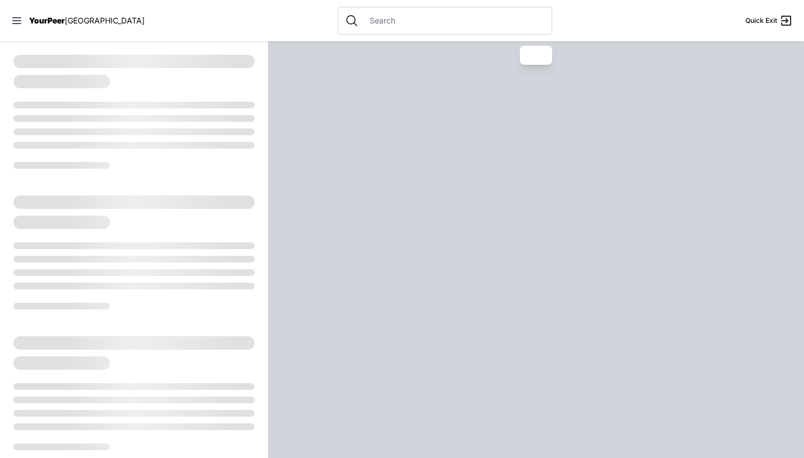
select select "recentlyUpdated"
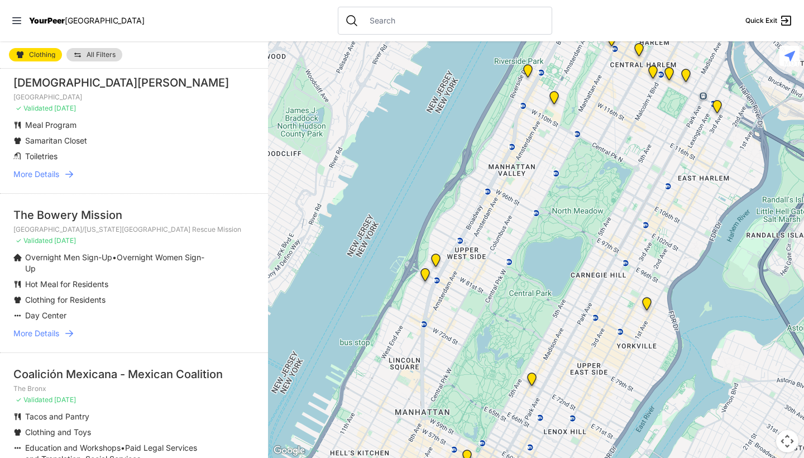
scroll to position [48, 0]
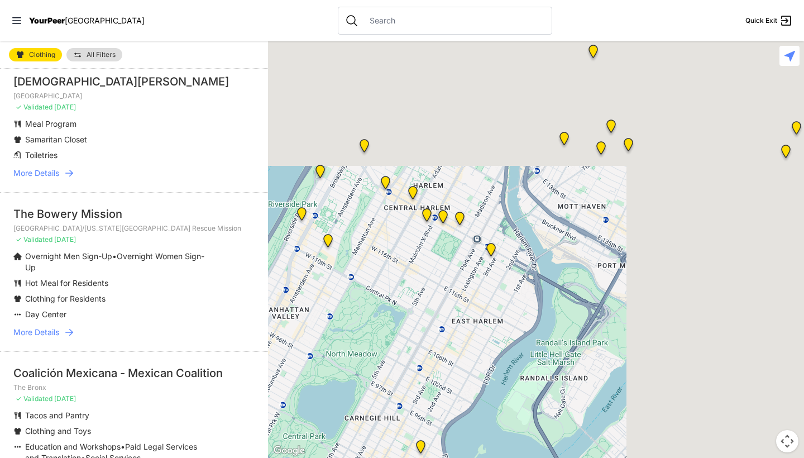
drag, startPoint x: 616, startPoint y: 242, endPoint x: 263, endPoint y: 457, distance: 413.8
click at [263, 457] on main "Clothing All Filters All Clothing locations Nearby Recently Updated Most Servic…" at bounding box center [402, 249] width 804 height 417
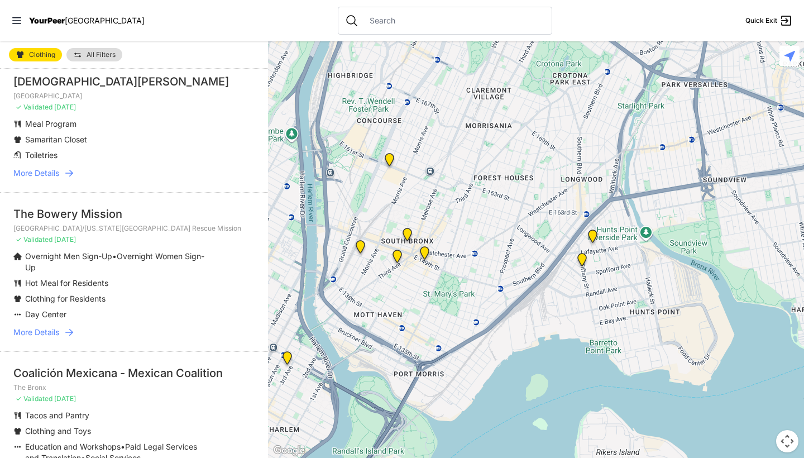
click at [364, 248] on img "Harm Reduction Center" at bounding box center [361, 249] width 14 height 18
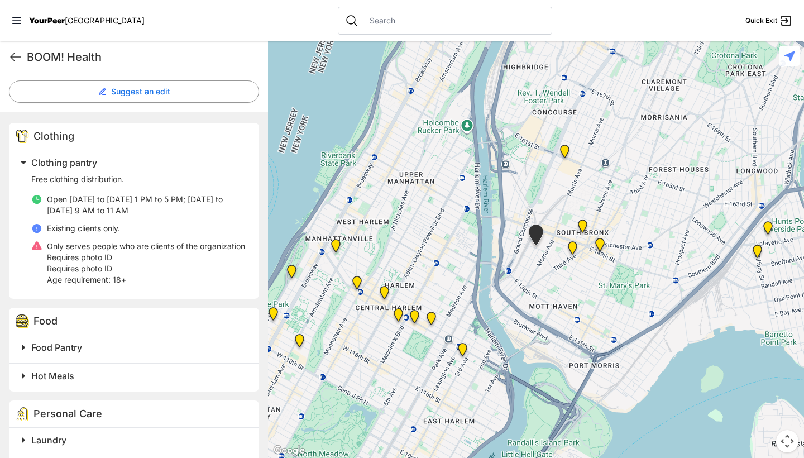
scroll to position [291, 0]
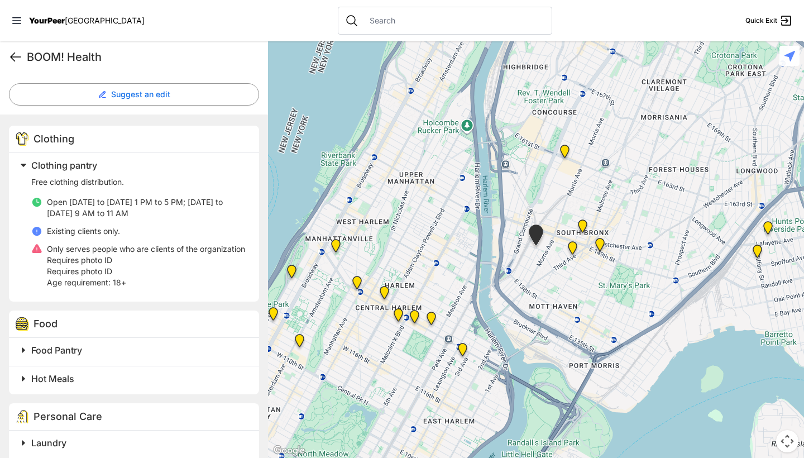
click at [18, 53] on icon at bounding box center [15, 56] width 13 height 13
select select "recentlyUpdated"
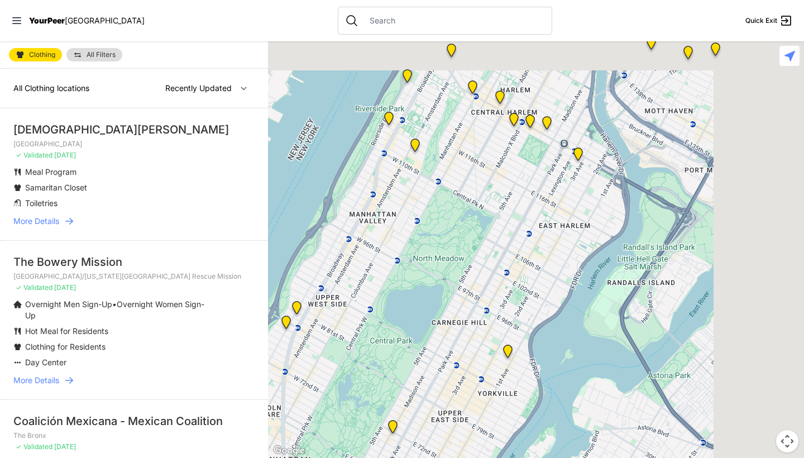
drag, startPoint x: 698, startPoint y: 158, endPoint x: 250, endPoint y: 387, distance: 502.9
click at [250, 387] on main "Clothing All Filters All Clothing locations Nearby Recently Updated Most Servic…" at bounding box center [402, 249] width 804 height 417
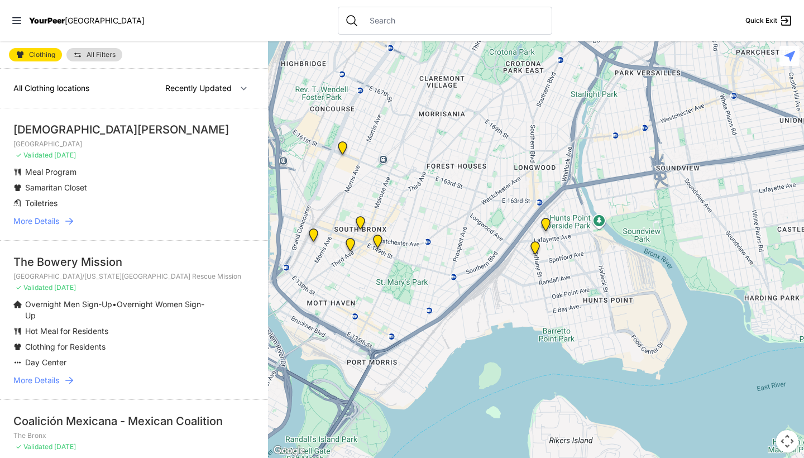
click at [341, 146] on img "South Bronx NeON Works" at bounding box center [343, 150] width 14 height 18
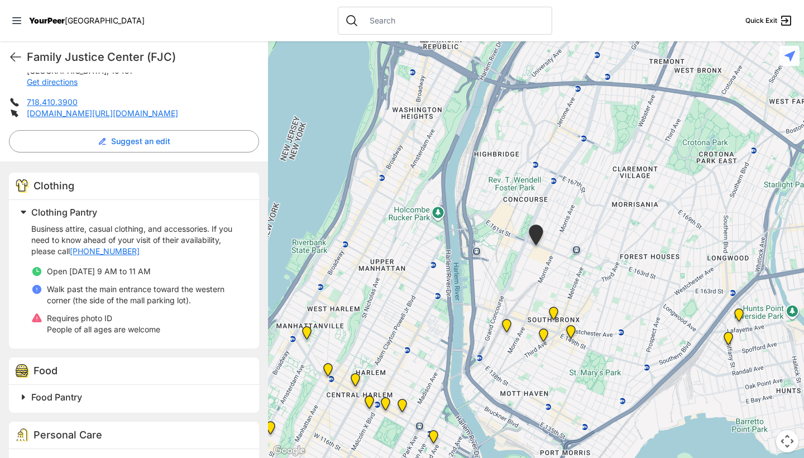
scroll to position [163, 0]
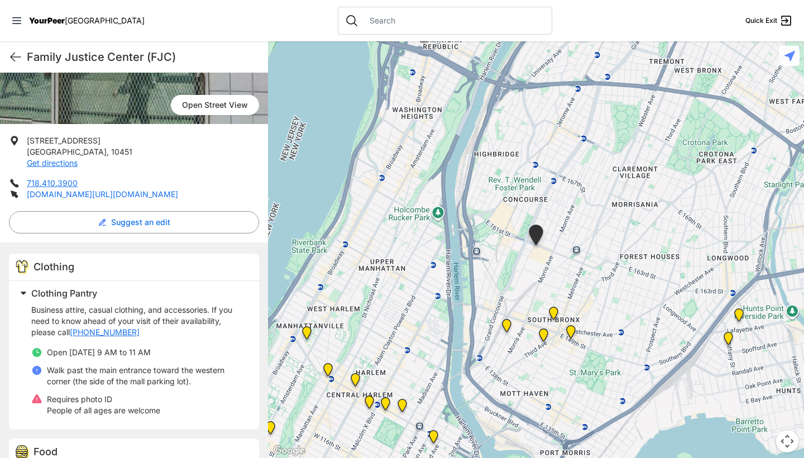
click at [168, 192] on link "[DOMAIN_NAME][URL][DOMAIN_NAME]" at bounding box center [102, 193] width 151 height 9
click at [20, 52] on icon at bounding box center [15, 56] width 13 height 13
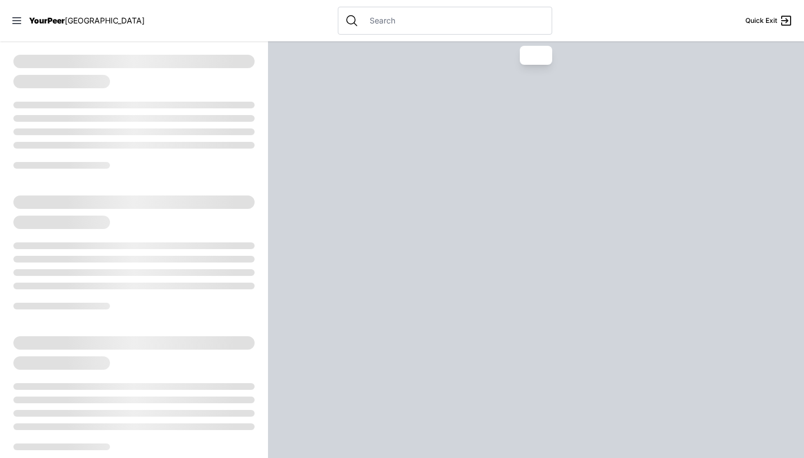
select select "recentlyUpdated"
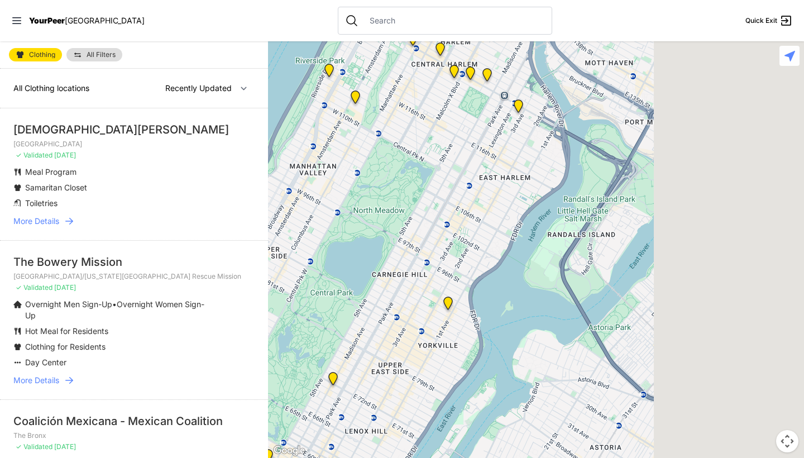
drag, startPoint x: 657, startPoint y: 236, endPoint x: 261, endPoint y: 267, distance: 397.8
click at [261, 267] on main "Clothing All Filters All Clothing locations Nearby Recently Updated Most Servic…" at bounding box center [402, 249] width 804 height 417
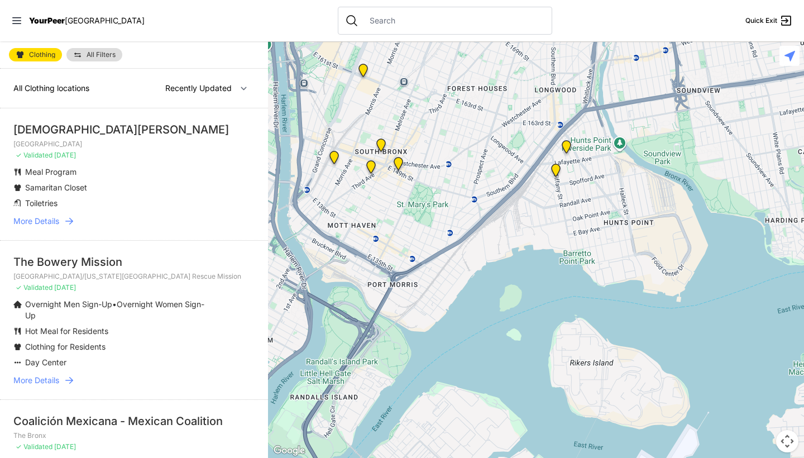
drag, startPoint x: 459, startPoint y: 151, endPoint x: 404, endPoint y: 285, distance: 144.3
click at [404, 285] on div at bounding box center [536, 249] width 536 height 417
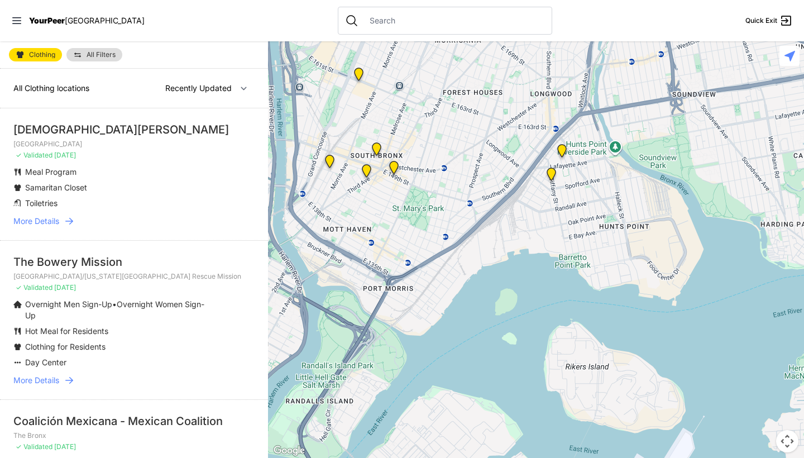
click at [555, 174] on img at bounding box center [552, 177] width 14 height 18
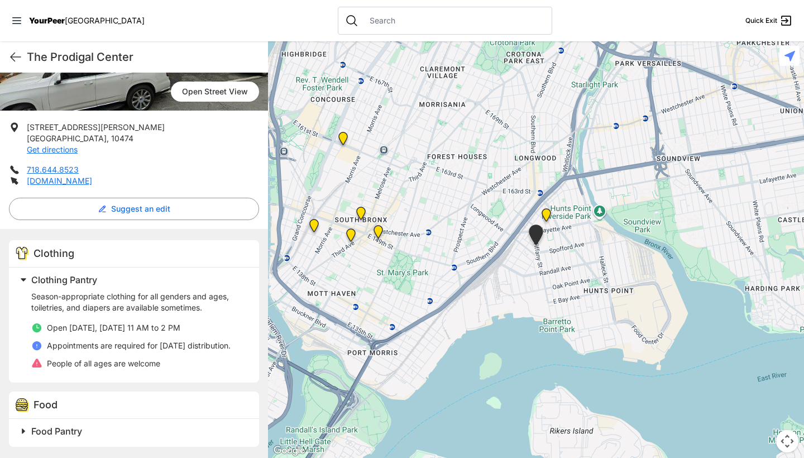
scroll to position [177, 0]
click at [37, 323] on icon at bounding box center [36, 327] width 9 height 9
click at [52, 323] on span "Open [DATE], [DATE] 11 AM to 2 PM" at bounding box center [114, 327] width 134 height 9
click at [10, 59] on icon at bounding box center [15, 56] width 13 height 13
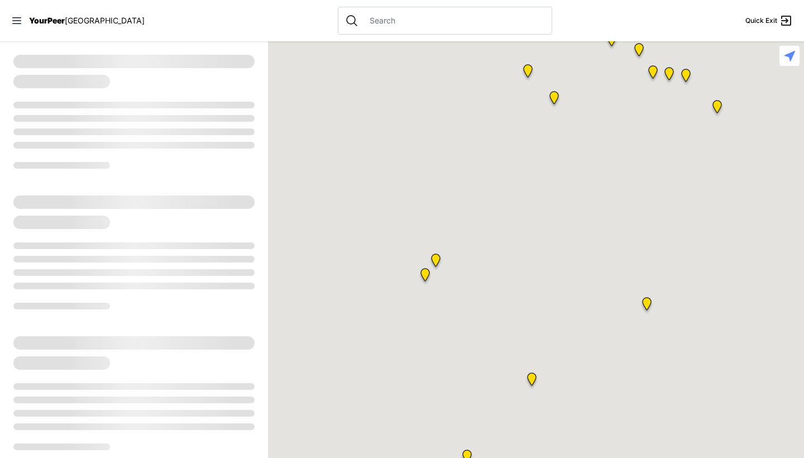
select select "recentlyUpdated"
